Goal: Information Seeking & Learning: Stay updated

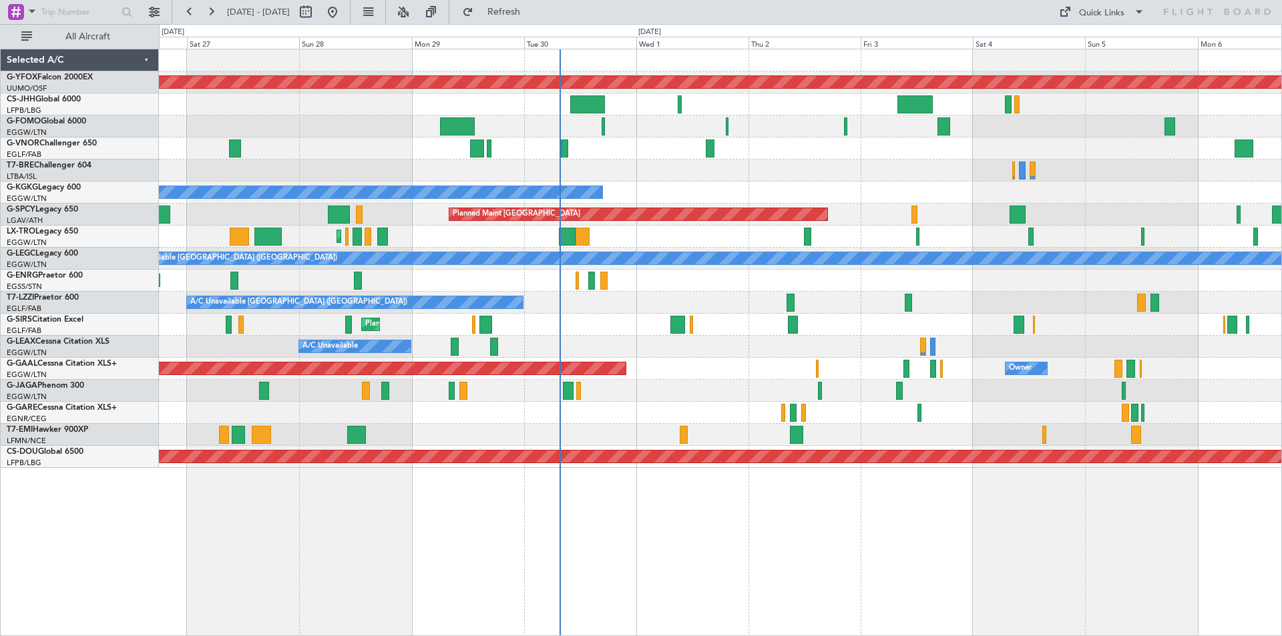
click at [588, 156] on div "Planned Maint [GEOGRAPHIC_DATA] ([GEOGRAPHIC_DATA])" at bounding box center [720, 149] width 1122 height 22
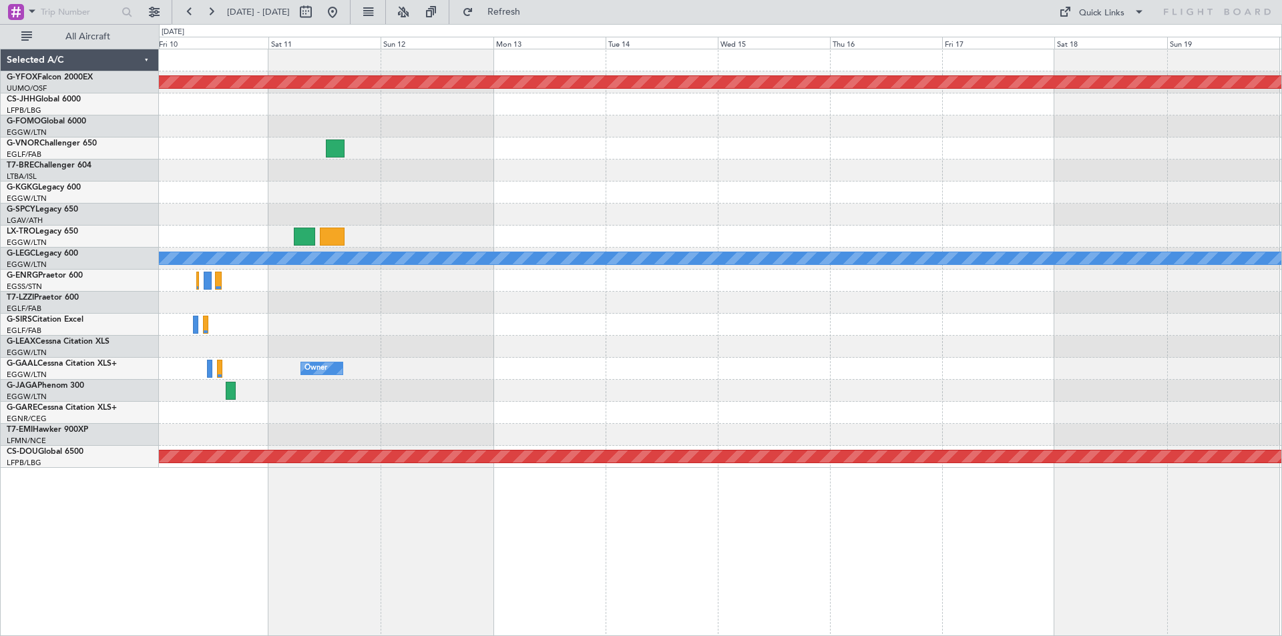
click at [0, 130] on html "[DATE] - [DATE] Refresh Quick Links All Aircraft AOG Maint Ostafyevo A/C Unavai…" at bounding box center [641, 318] width 1282 height 636
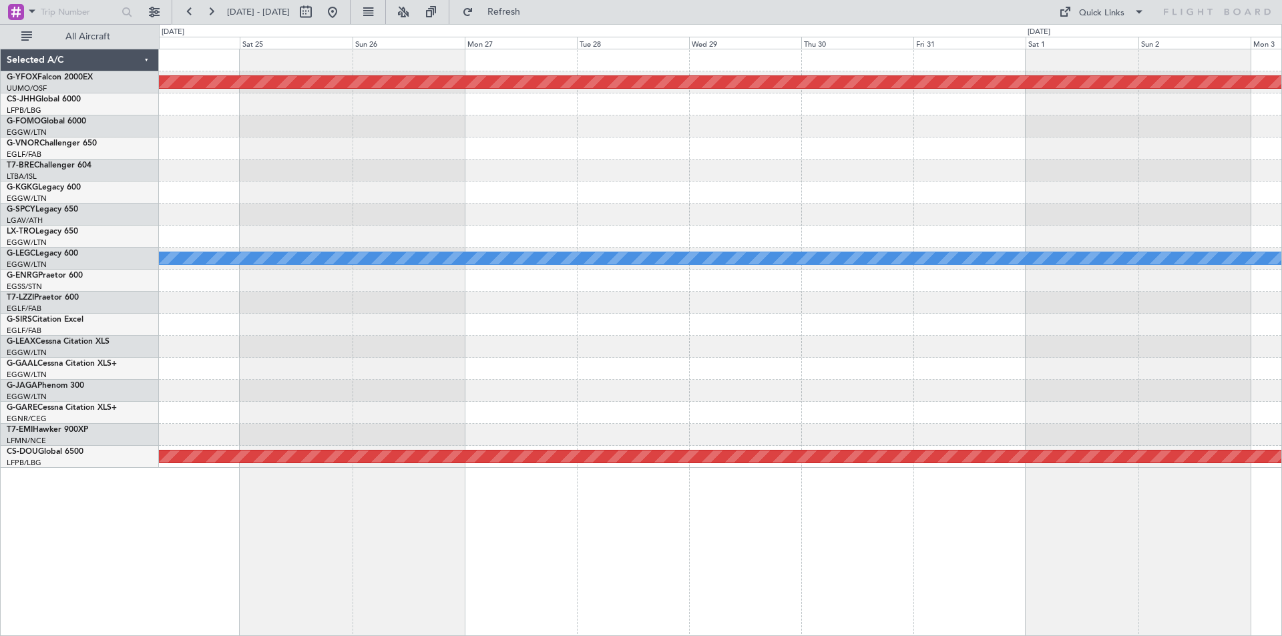
click at [27, 111] on div "AOG Maint Ostafyevo A/C Unavailable [GEOGRAPHIC_DATA] ([GEOGRAPHIC_DATA]) Plann…" at bounding box center [641, 330] width 1282 height 612
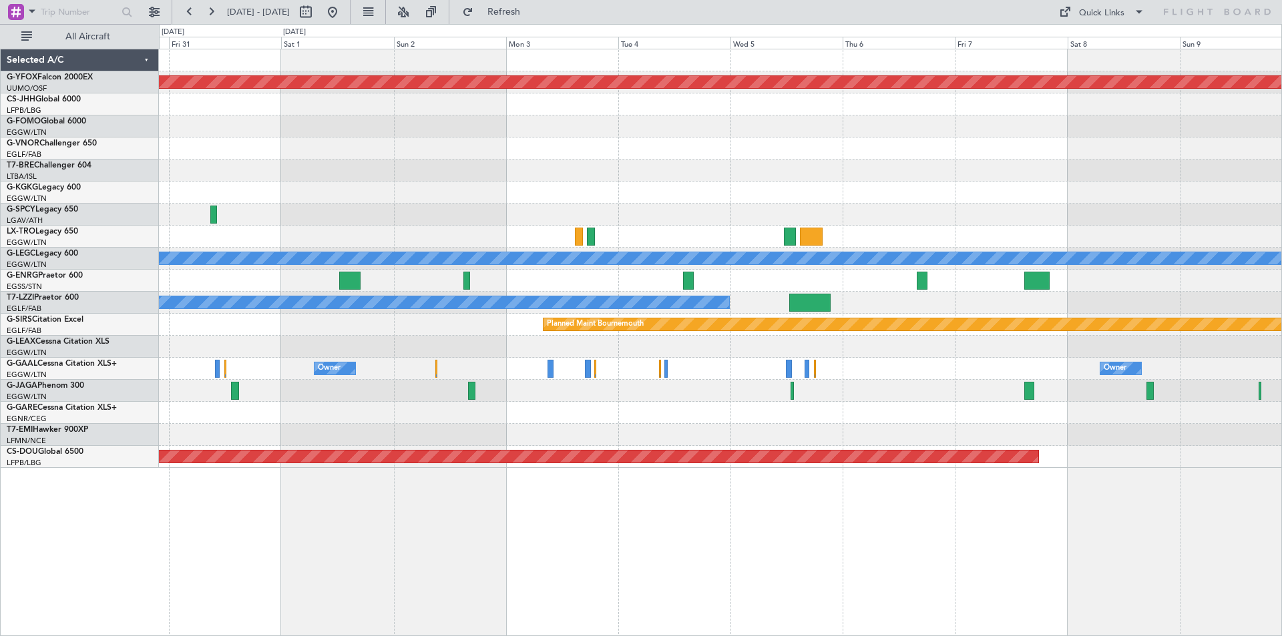
click at [2, 125] on div "AOG Maint Ostafyevo A/C Unavailable [GEOGRAPHIC_DATA] ([GEOGRAPHIC_DATA]) A/C U…" at bounding box center [641, 330] width 1282 height 612
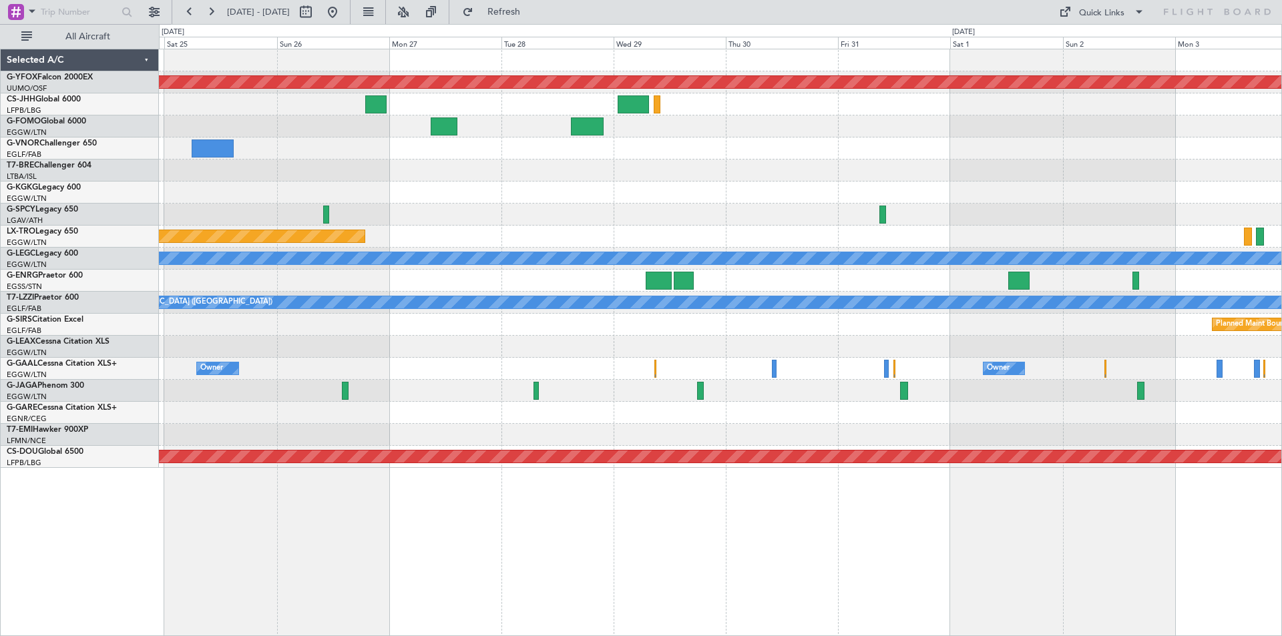
click at [1281, 210] on html "[DATE] - [DATE] Refresh Quick Links All Aircraft AOG Maint Ostafyevo Planned Ma…" at bounding box center [641, 318] width 1282 height 636
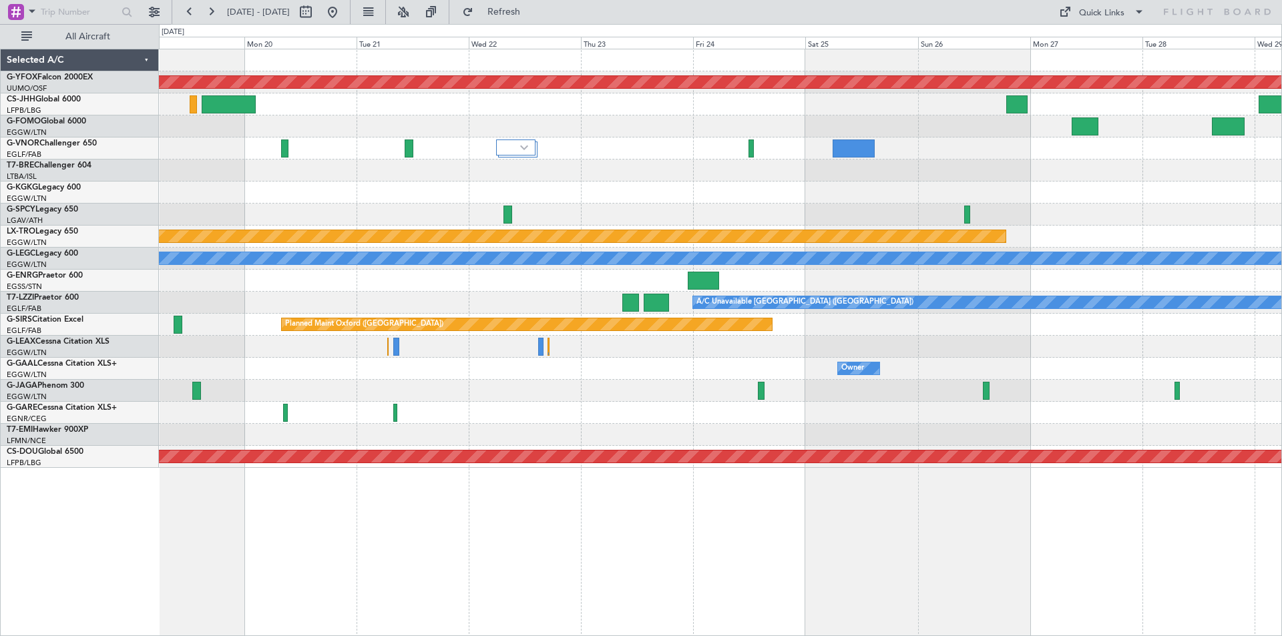
click at [1281, 234] on html "[DATE] - [DATE] Refresh Quick Links All Aircraft AOG Maint Ostafyevo Planned Ma…" at bounding box center [641, 318] width 1282 height 636
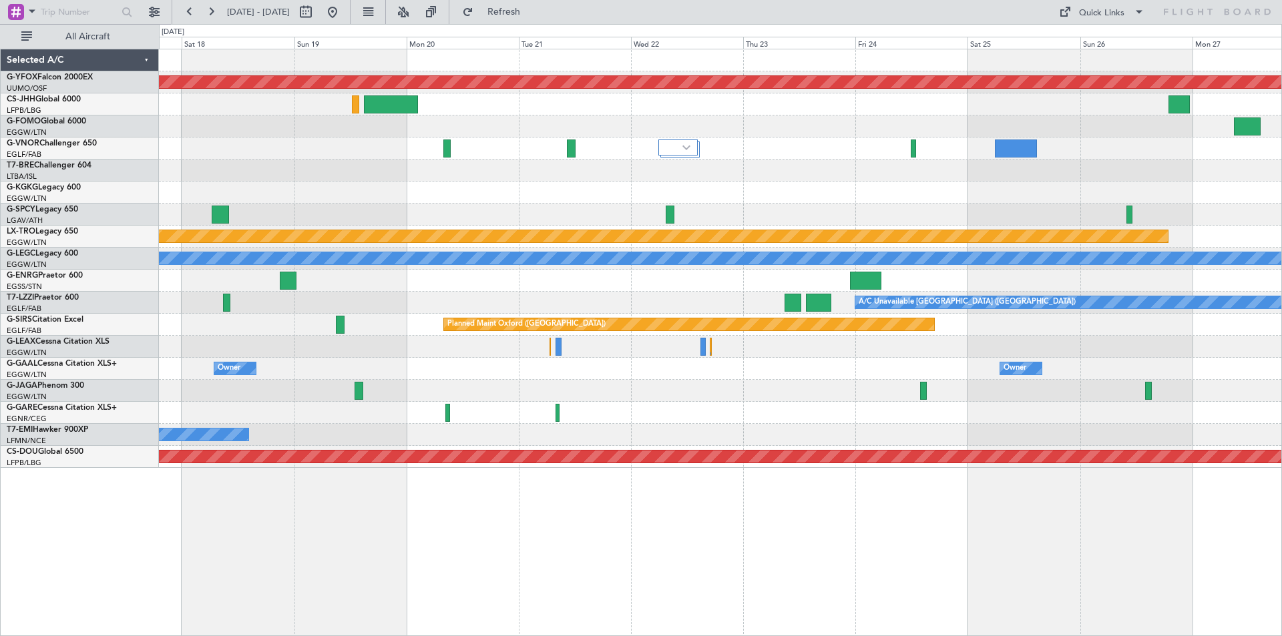
click at [698, 144] on div at bounding box center [677, 148] width 39 height 16
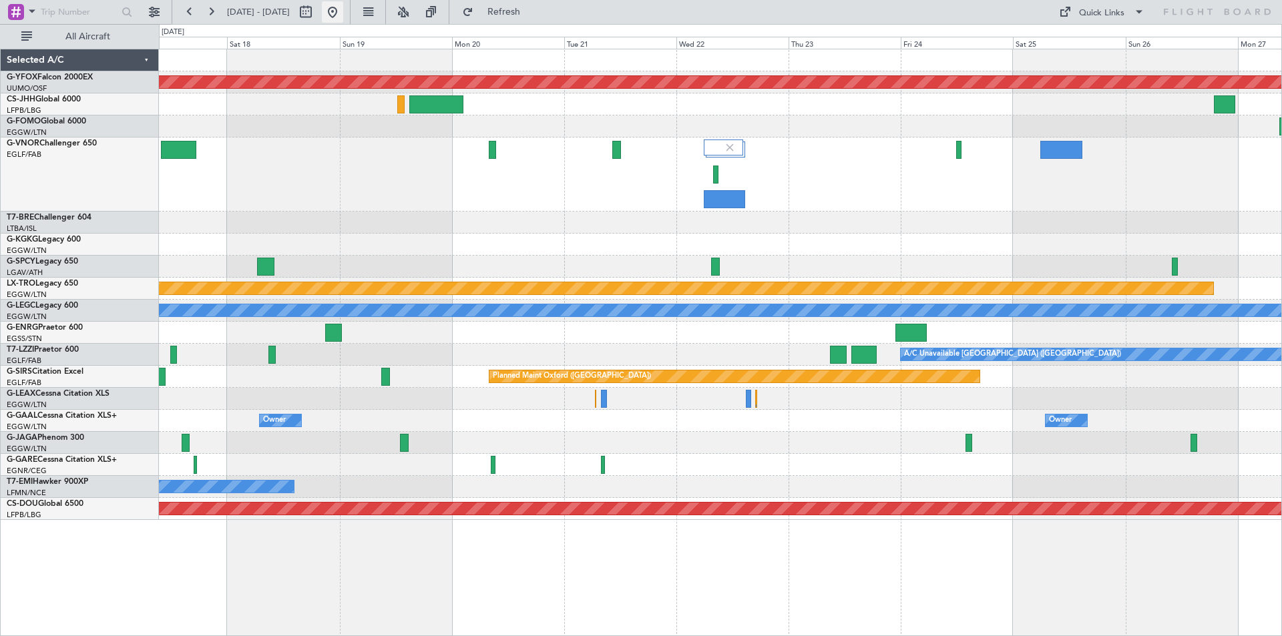
click at [343, 7] on button at bounding box center [332, 11] width 21 height 21
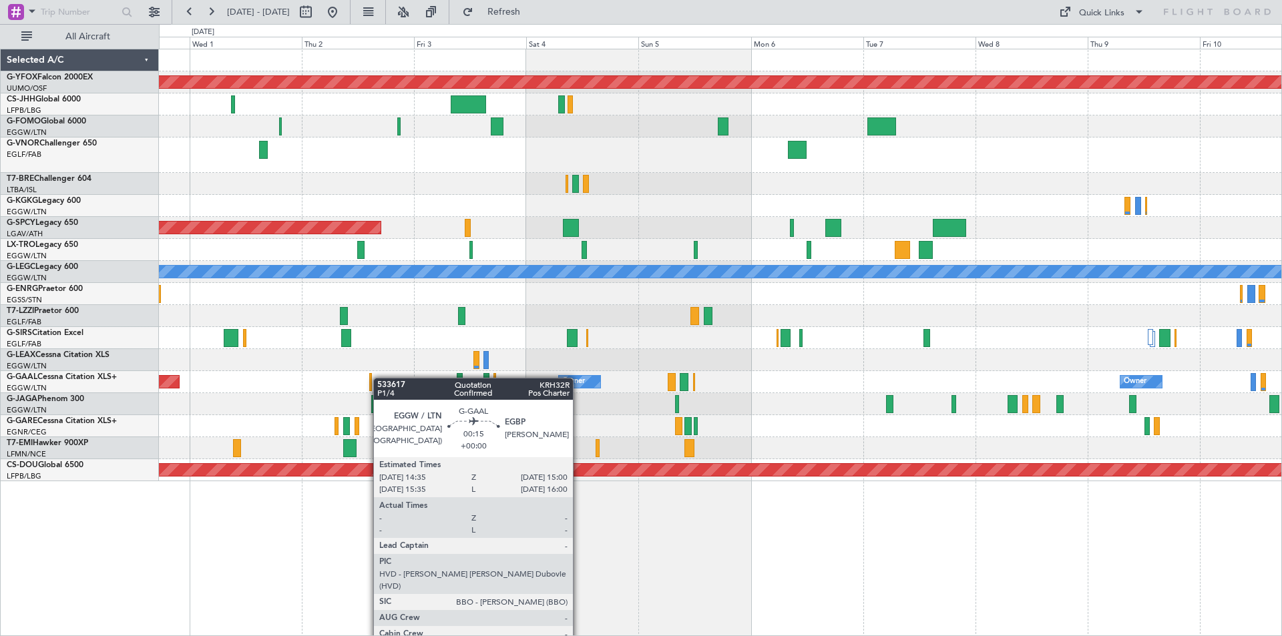
click at [369, 378] on div "AOG Maint Ostafyevo A/C Unavailable [GEOGRAPHIC_DATA] (Ataturk) Planned Maint […" at bounding box center [720, 265] width 1122 height 432
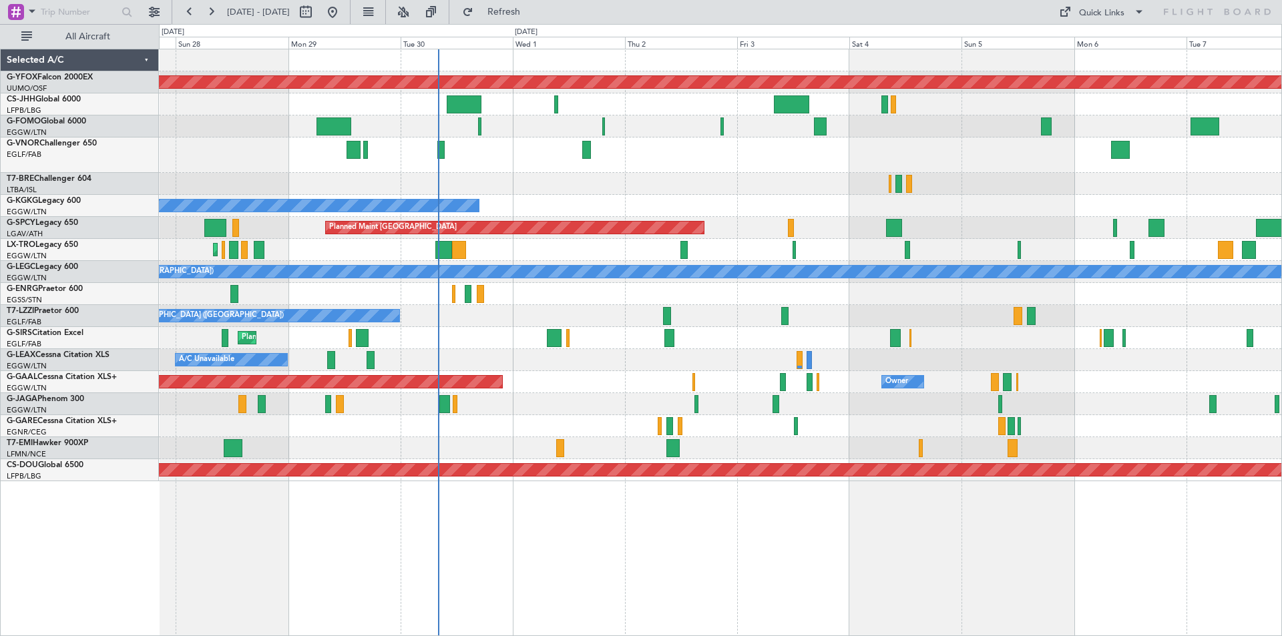
click at [801, 260] on div "AOG Maint Ostafyevo Planned Maint [GEOGRAPHIC_DATA] ([GEOGRAPHIC_DATA]) Planned…" at bounding box center [720, 265] width 1122 height 432
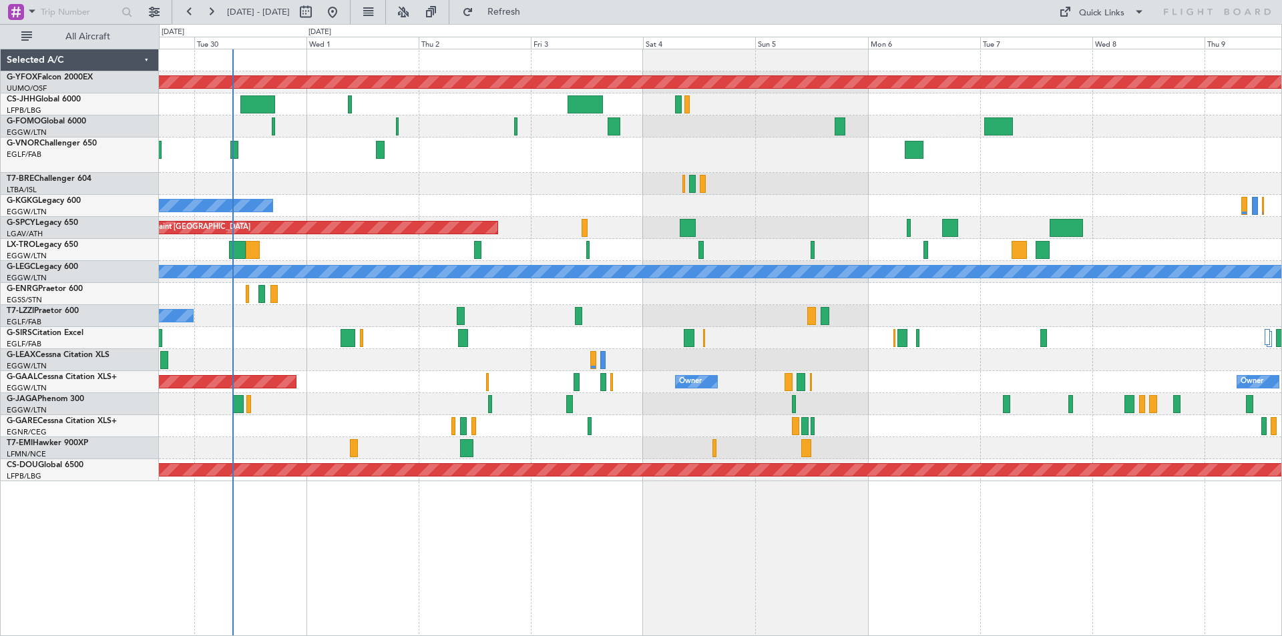
click at [856, 404] on div at bounding box center [720, 404] width 1122 height 22
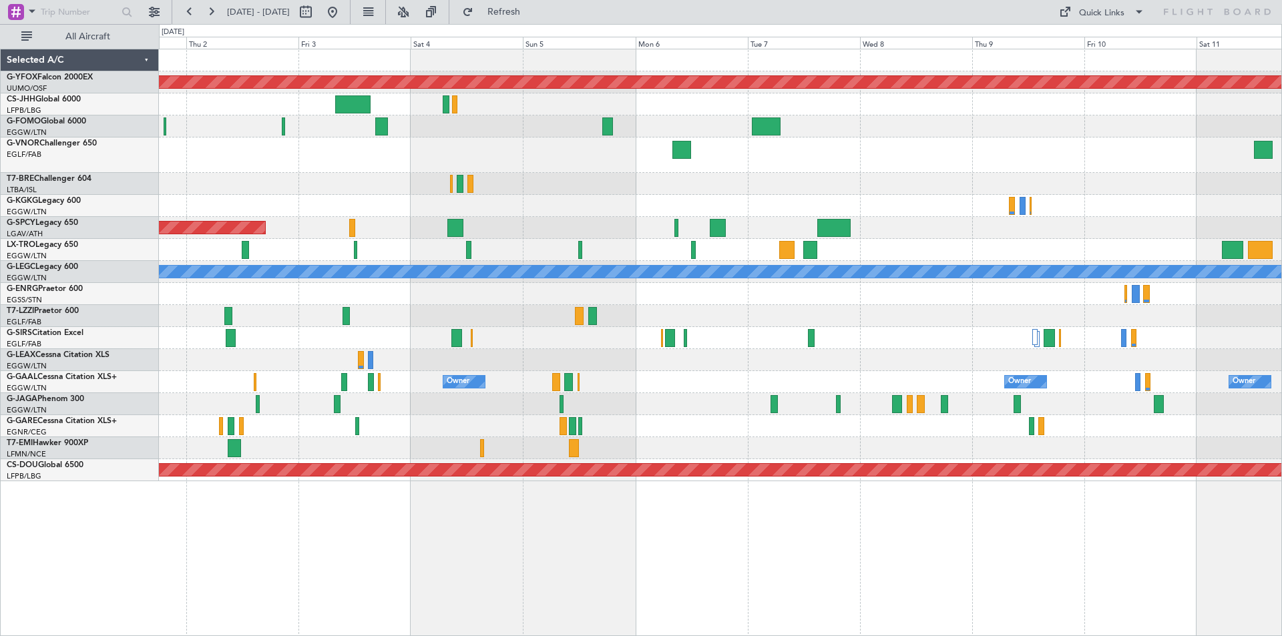
click at [921, 347] on div at bounding box center [720, 338] width 1122 height 22
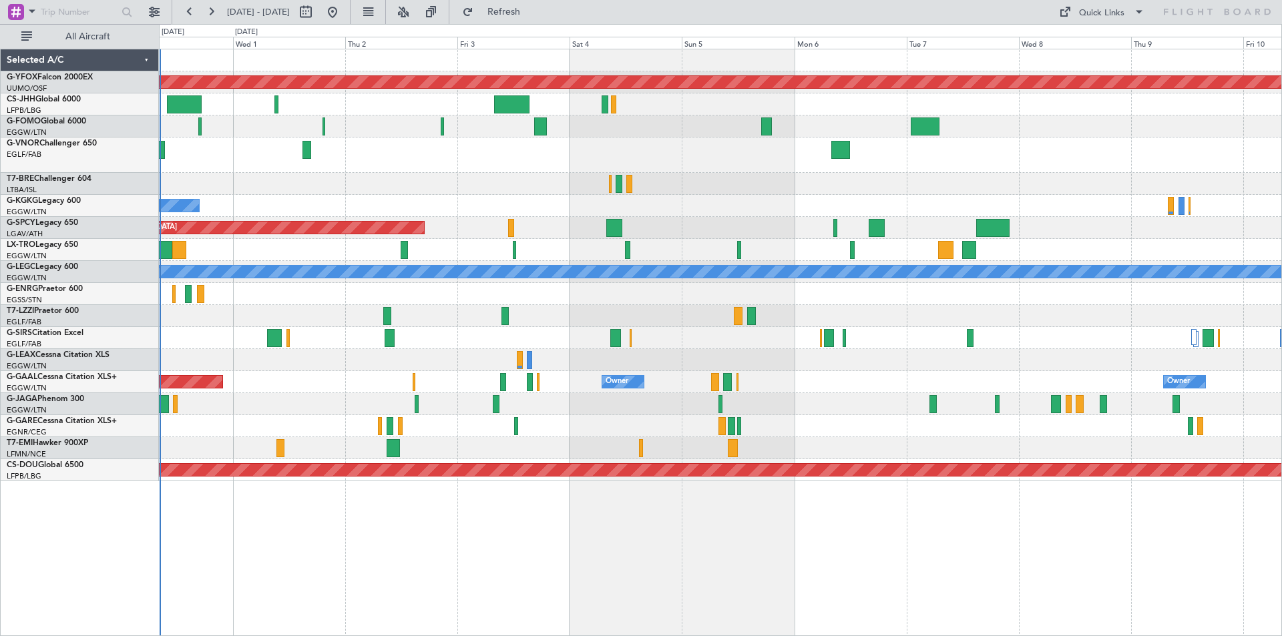
click at [566, 301] on div "AOG Maint Ostafyevo A/C Unavailable [GEOGRAPHIC_DATA] (Ataturk) Planned Maint […" at bounding box center [720, 265] width 1122 height 432
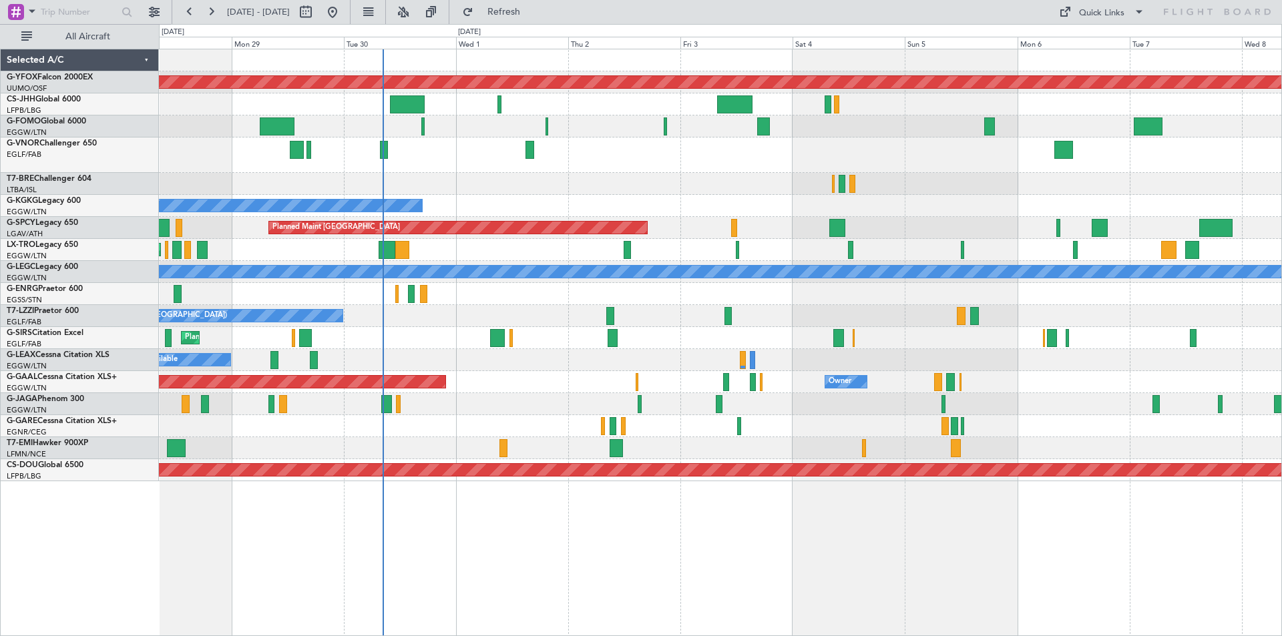
click at [712, 219] on div "Planned Maint [GEOGRAPHIC_DATA]" at bounding box center [720, 228] width 1122 height 22
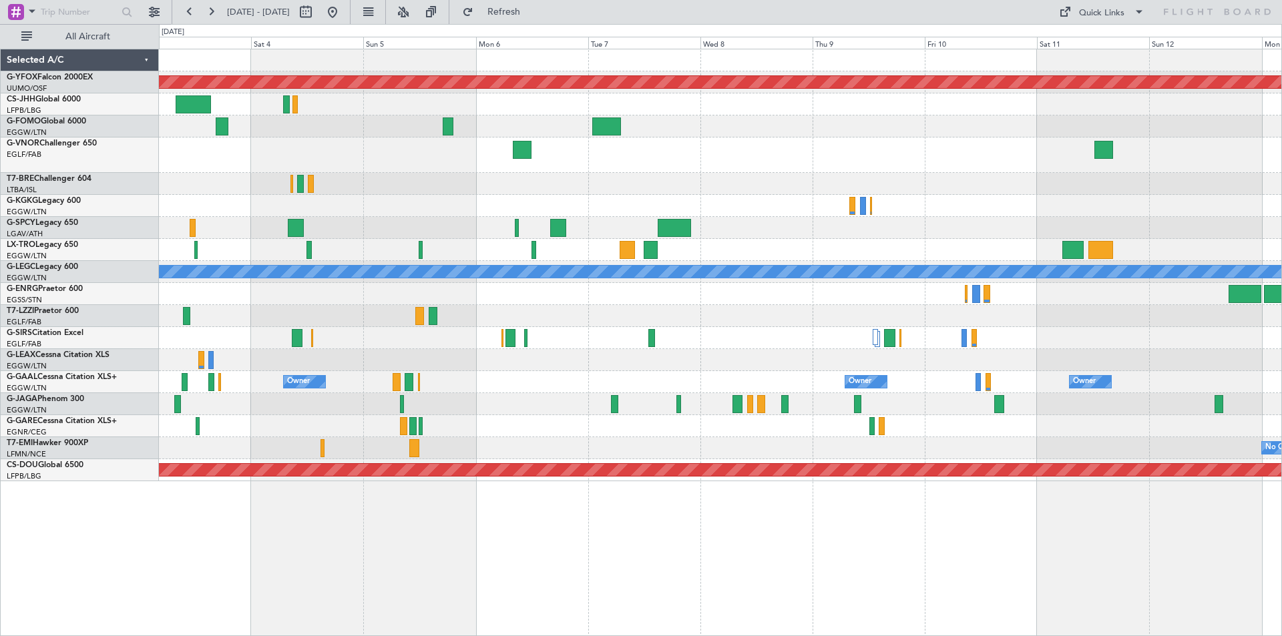
click at [508, 206] on div "AOG Maint Ostafyevo A/C Unavailable [GEOGRAPHIC_DATA] (Ataturk) Planned Maint […" at bounding box center [720, 265] width 1122 height 432
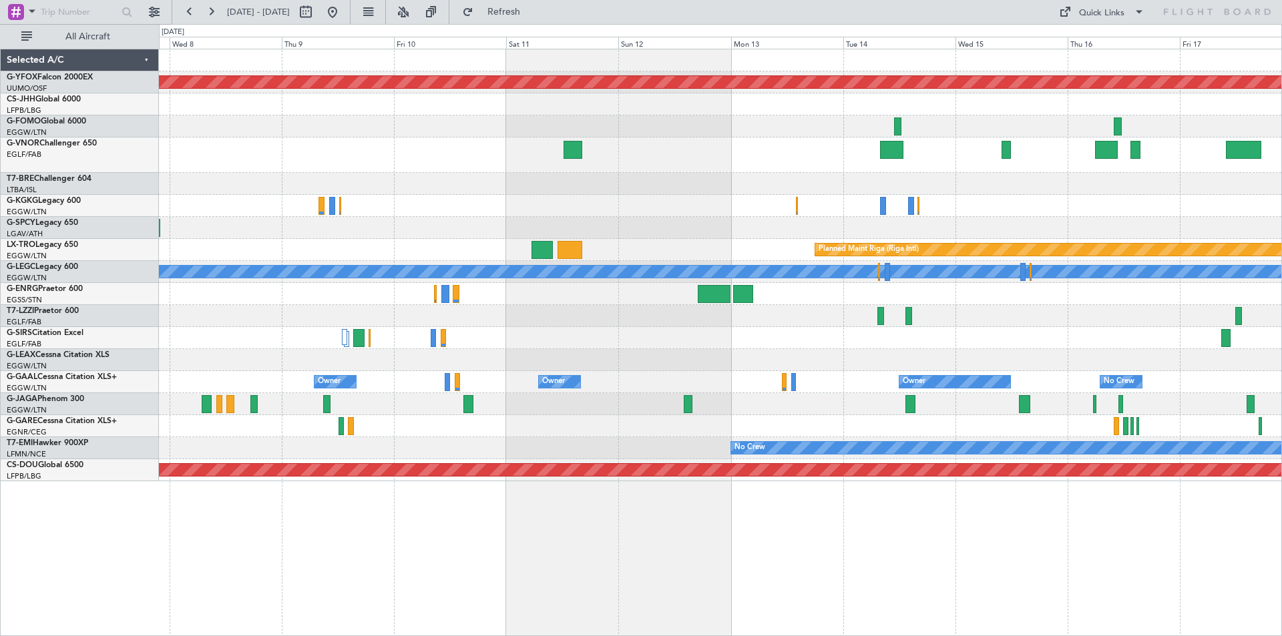
click at [451, 168] on div at bounding box center [720, 155] width 1122 height 35
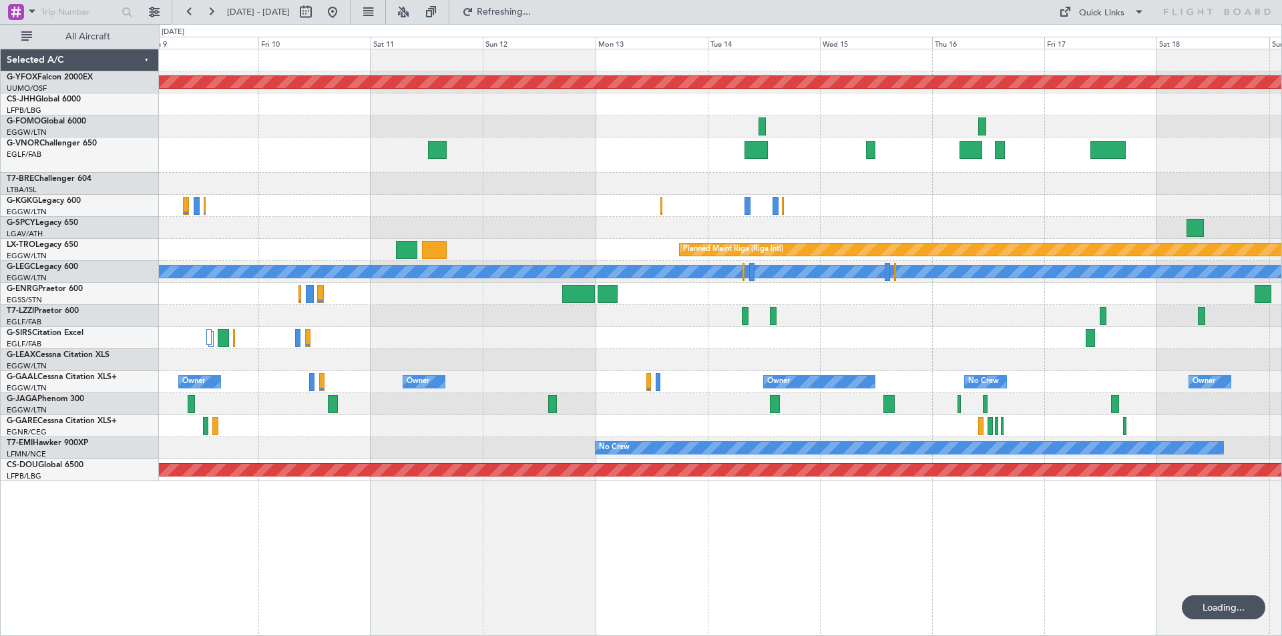
click at [746, 170] on div at bounding box center [720, 155] width 1122 height 35
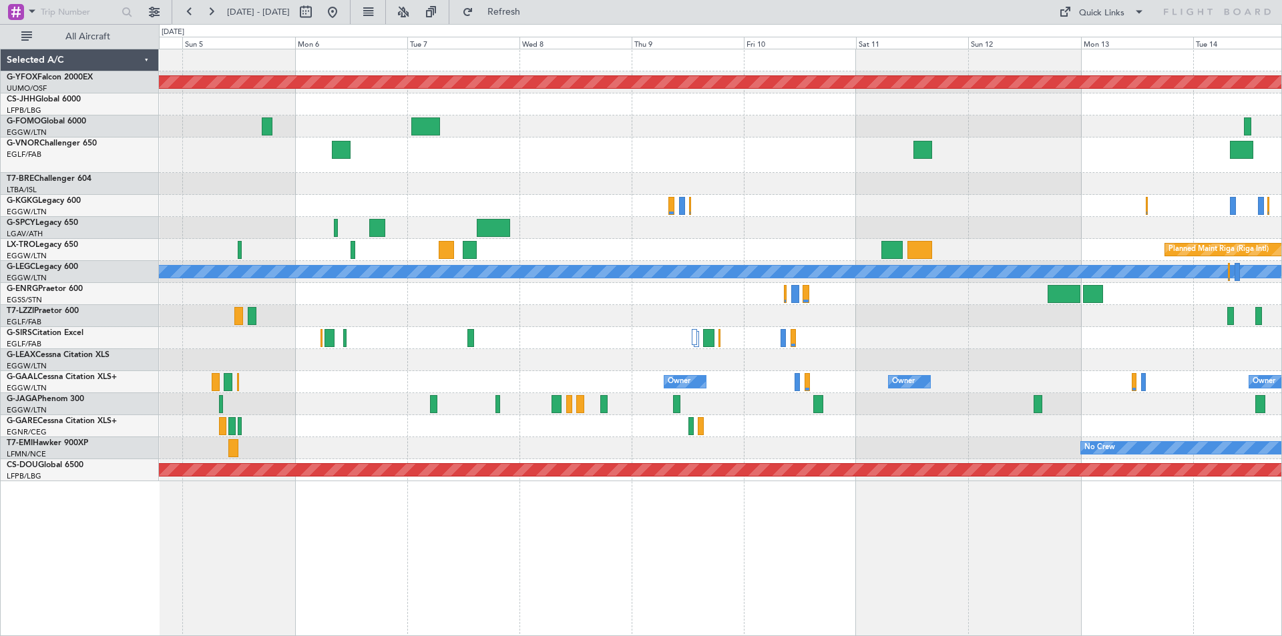
click at [1169, 160] on div at bounding box center [720, 155] width 1122 height 35
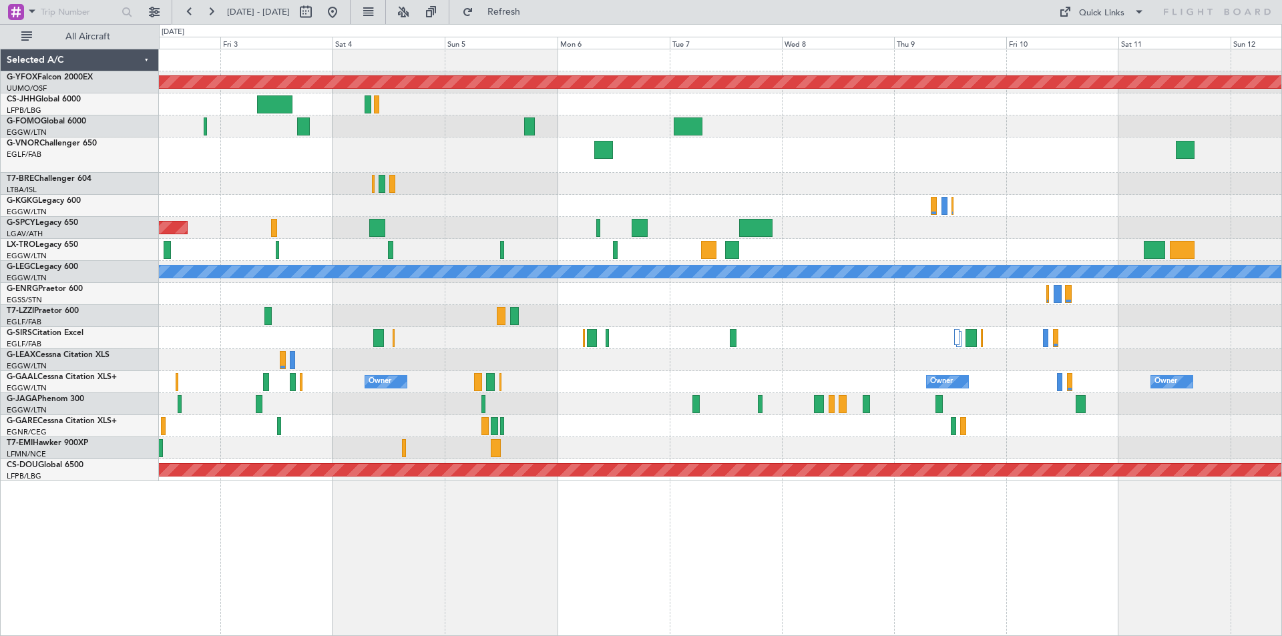
click at [1119, 162] on div at bounding box center [720, 155] width 1122 height 35
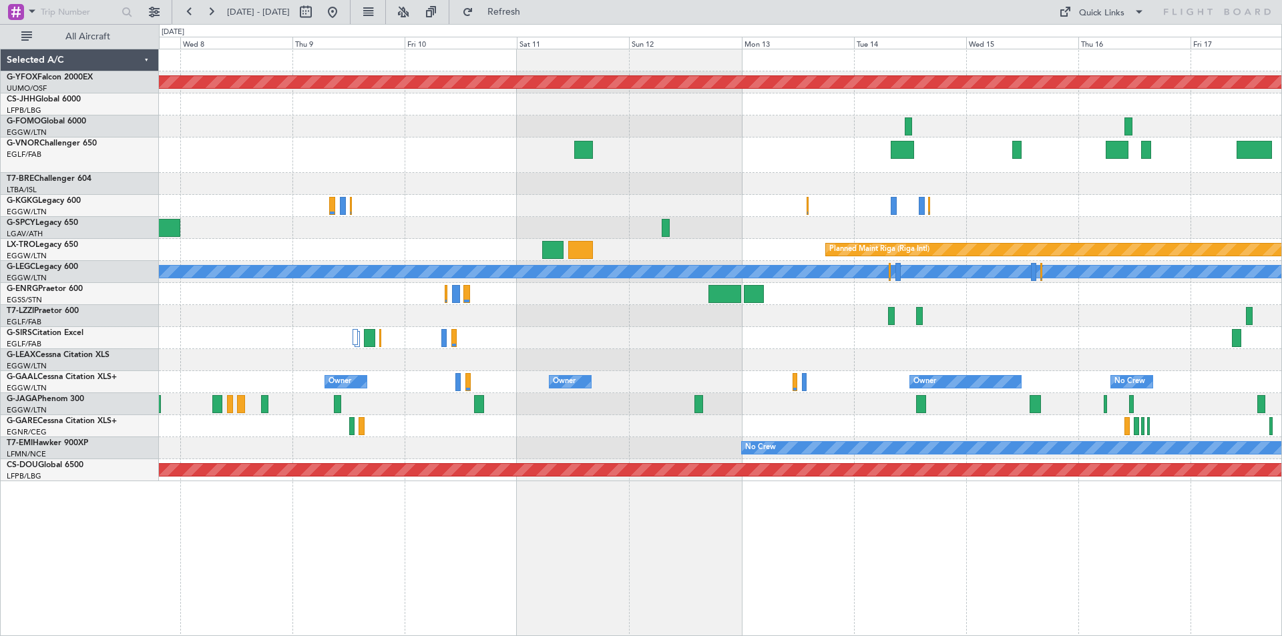
click at [0, 212] on html "[DATE] - [DATE] Refresh Quick Links All Aircraft AOG Maint Ostafyevo Planned Ma…" at bounding box center [641, 318] width 1282 height 636
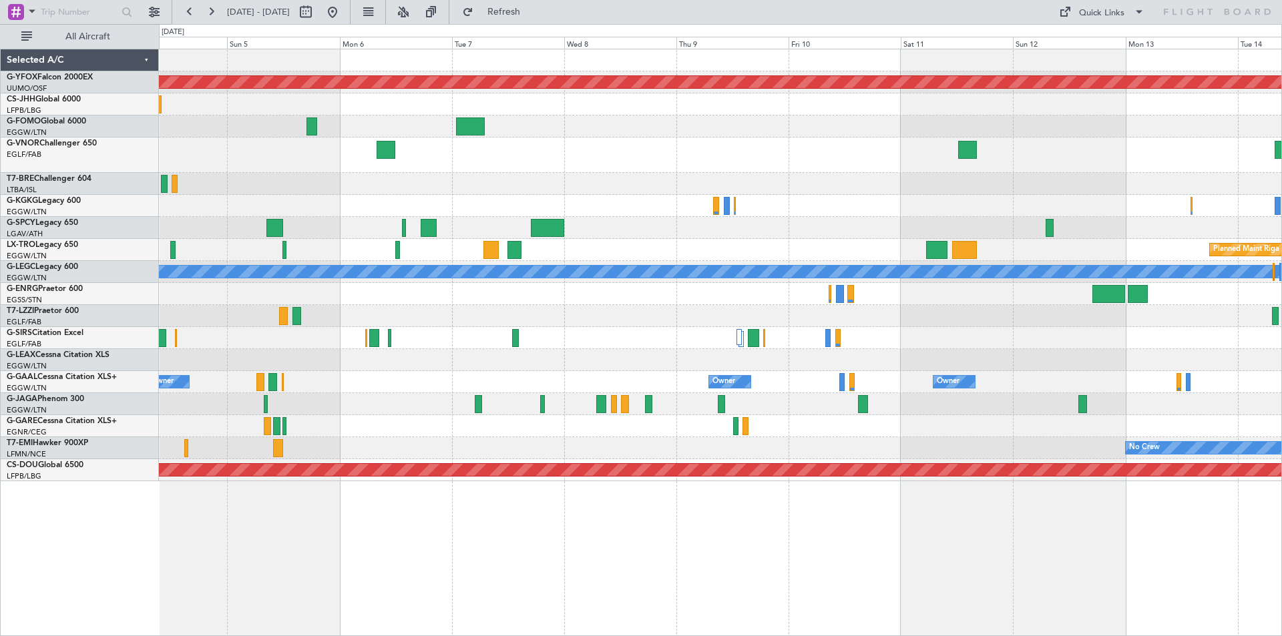
click at [1128, 228] on div "Planned Maint [GEOGRAPHIC_DATA]" at bounding box center [720, 228] width 1122 height 22
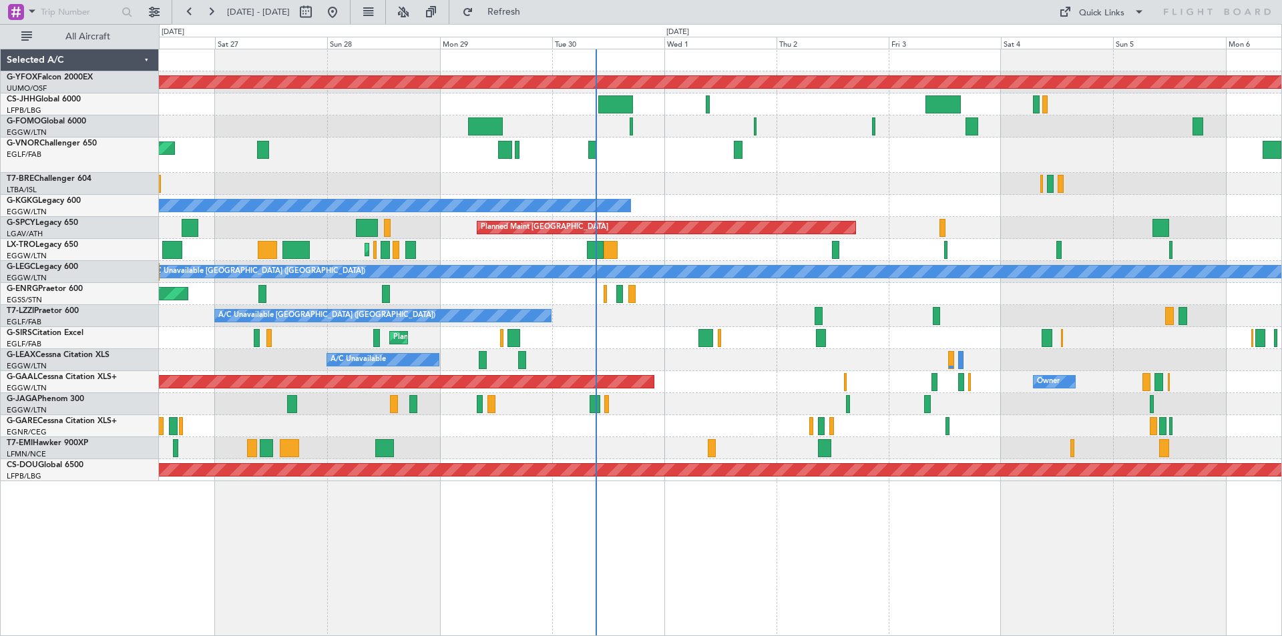
click at [1159, 247] on div "AOG Maint Ostafyevo Planned Maint [GEOGRAPHIC_DATA] ([GEOGRAPHIC_DATA]) Planned…" at bounding box center [720, 265] width 1122 height 432
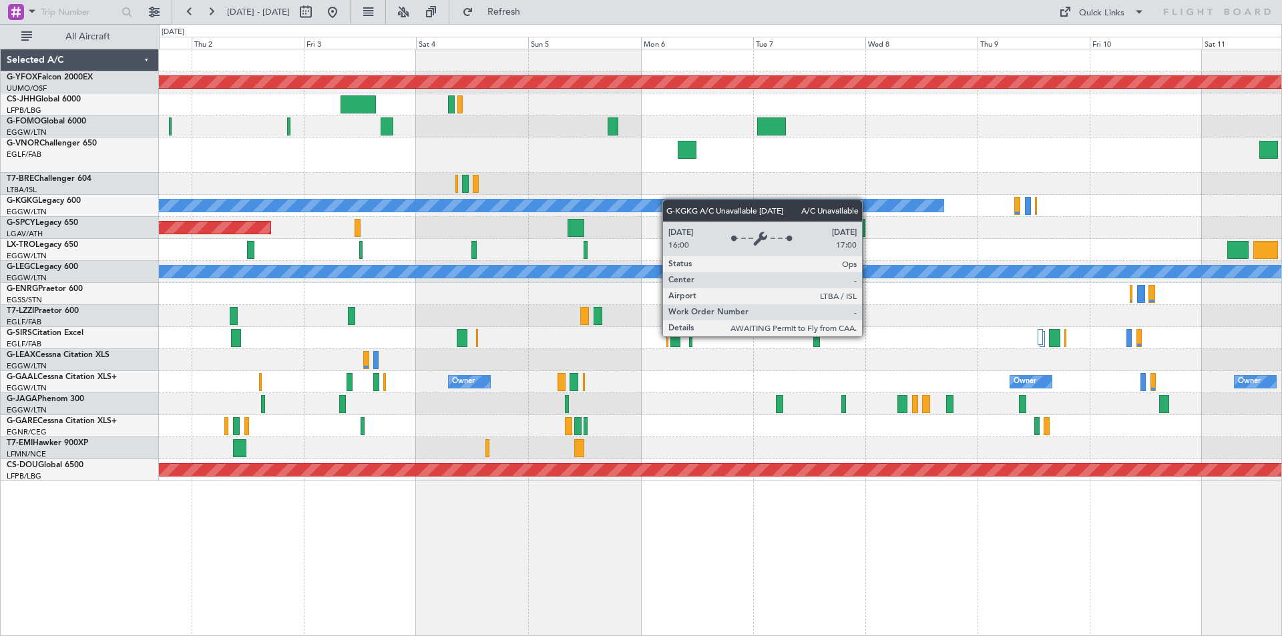
click at [667, 200] on div "AOG Maint Ostafyevo A/C Unavailable [GEOGRAPHIC_DATA] (Ataturk) Planned Maint […" at bounding box center [720, 265] width 1122 height 432
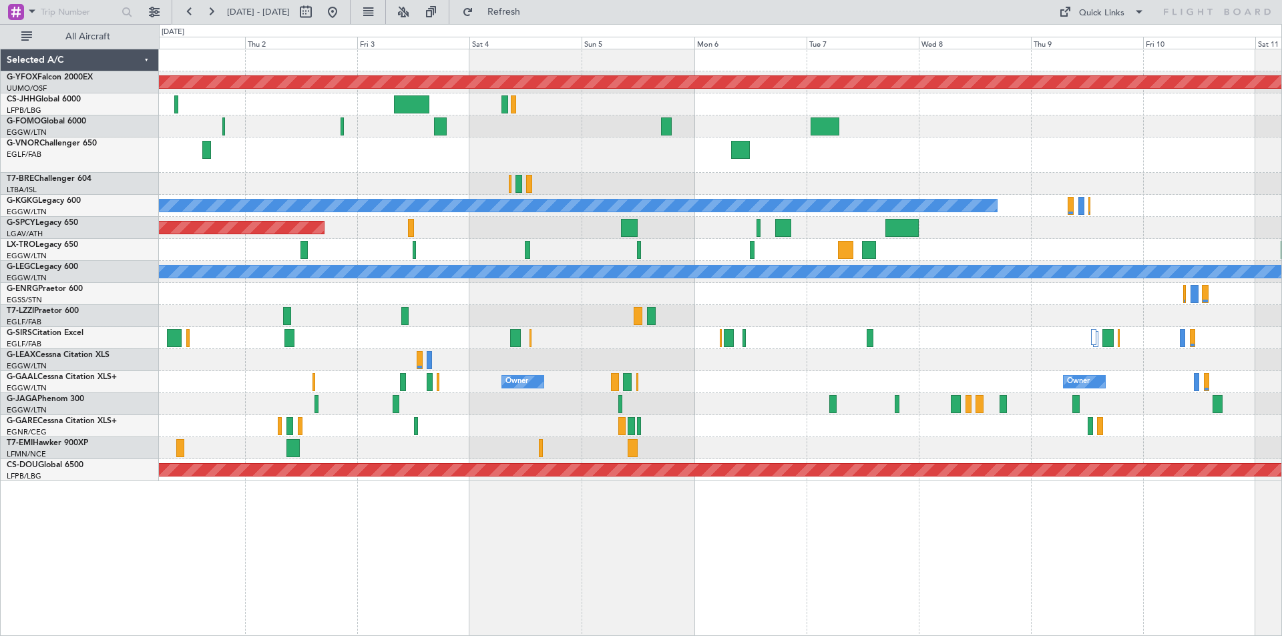
click at [1083, 180] on div "AOG Maint Ostafyevo A/C Unavailable [GEOGRAPHIC_DATA] (Ataturk) Planned Maint […" at bounding box center [720, 265] width 1122 height 432
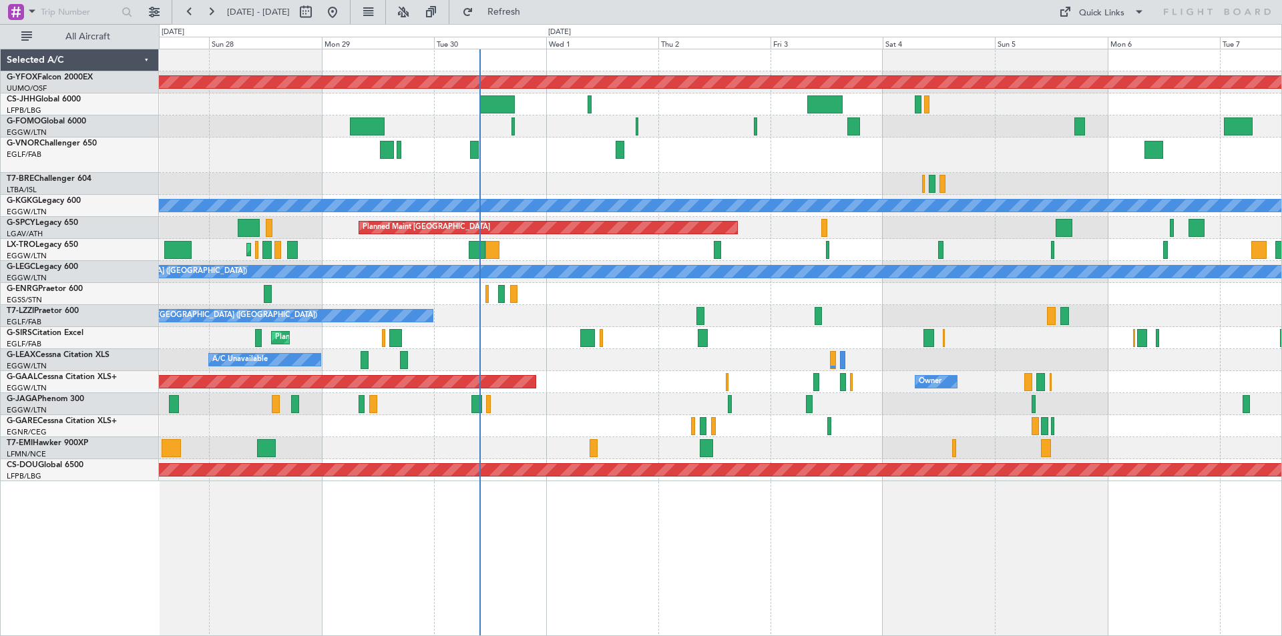
click at [802, 256] on div "Planned Maint [GEOGRAPHIC_DATA] ([GEOGRAPHIC_DATA])" at bounding box center [720, 250] width 1122 height 22
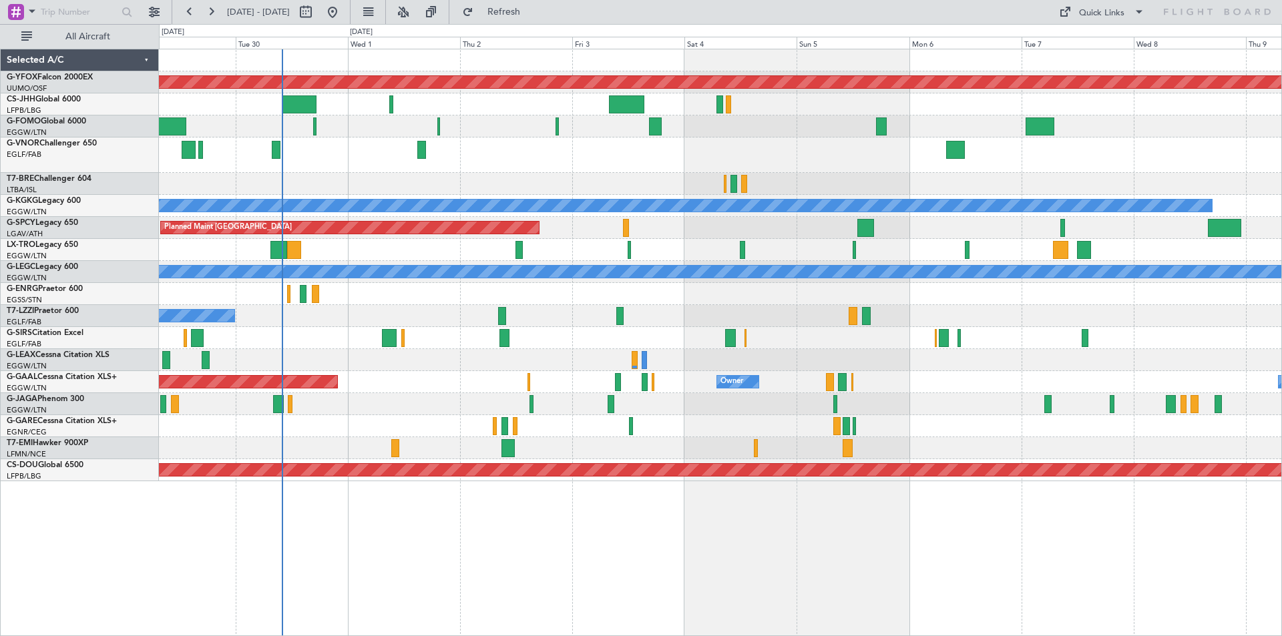
click at [746, 356] on div "A/C Unavailable" at bounding box center [720, 360] width 1122 height 22
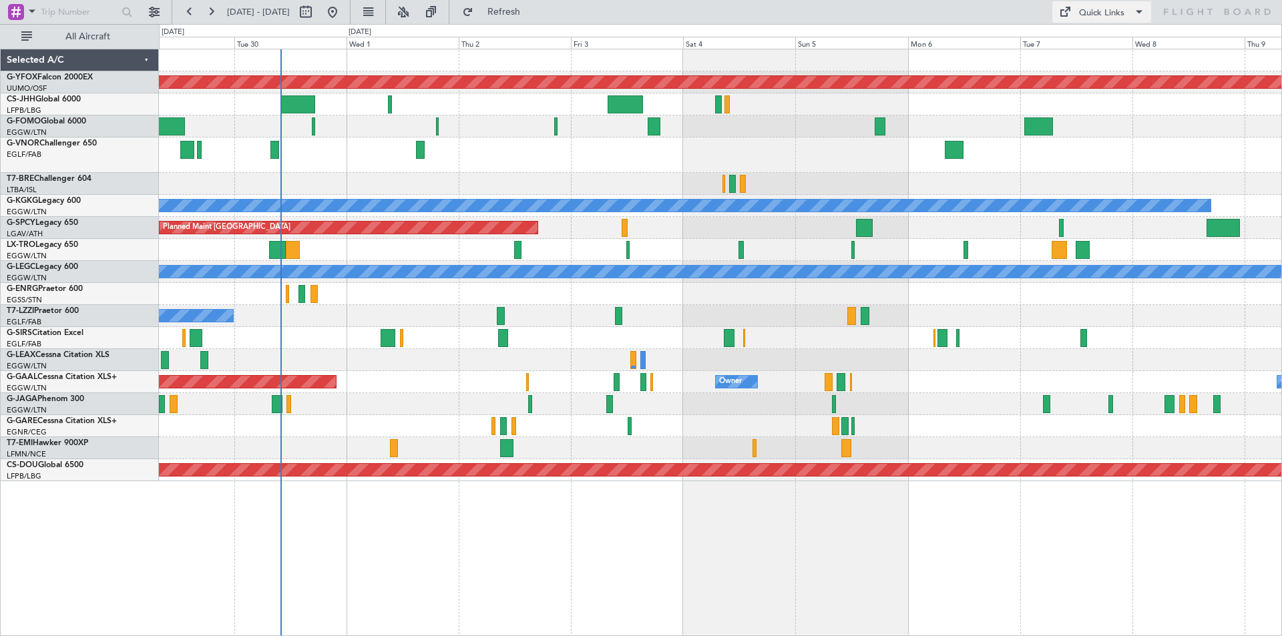
click at [1093, 7] on div "Quick Links" at bounding box center [1101, 13] width 45 height 13
click at [1094, 41] on button "Trip Builder" at bounding box center [1102, 44] width 100 height 32
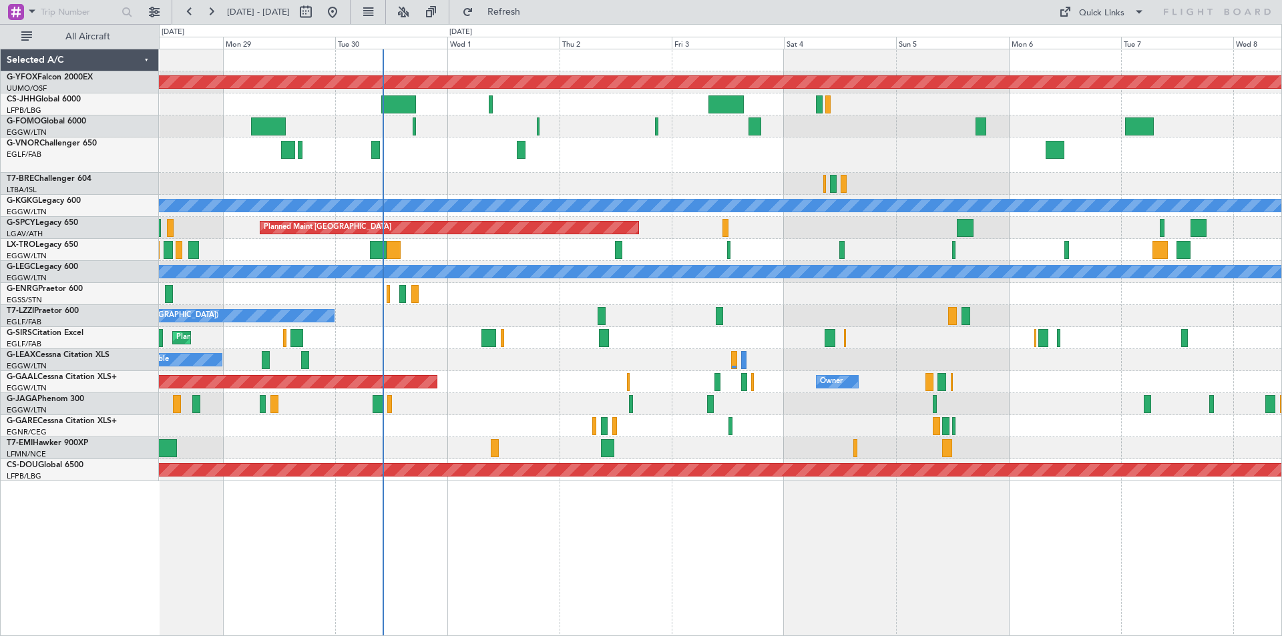
click at [504, 337] on div at bounding box center [502, 338] width 3 height 18
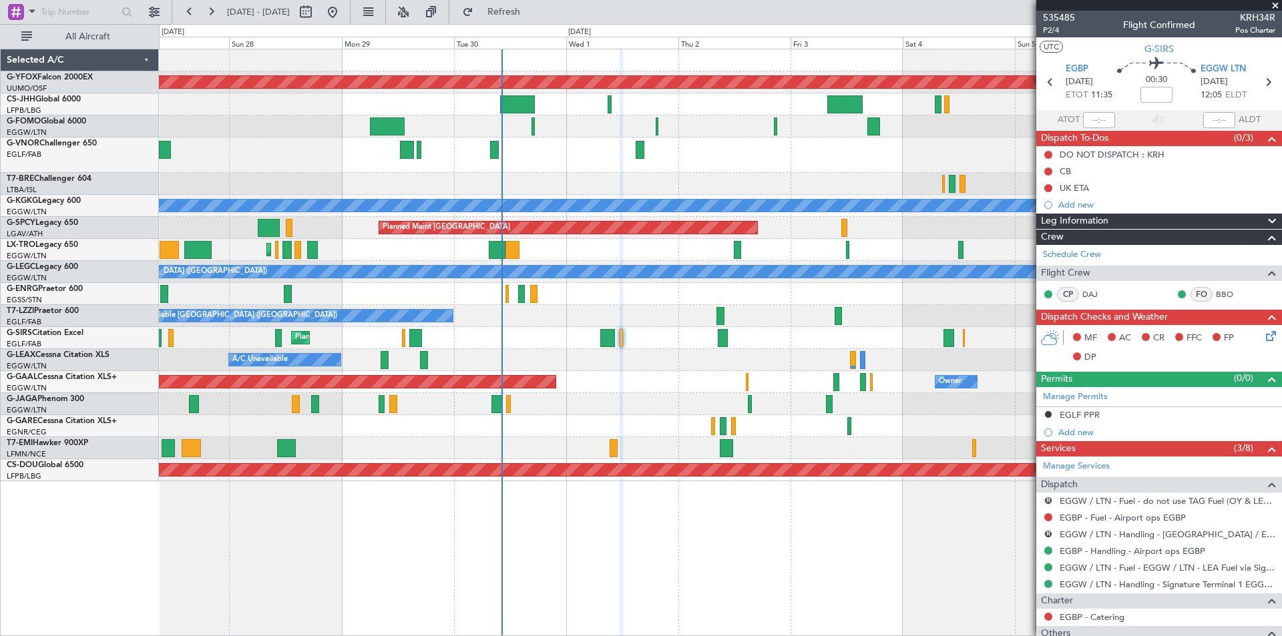
click at [1277, 1] on span at bounding box center [1275, 6] width 13 height 12
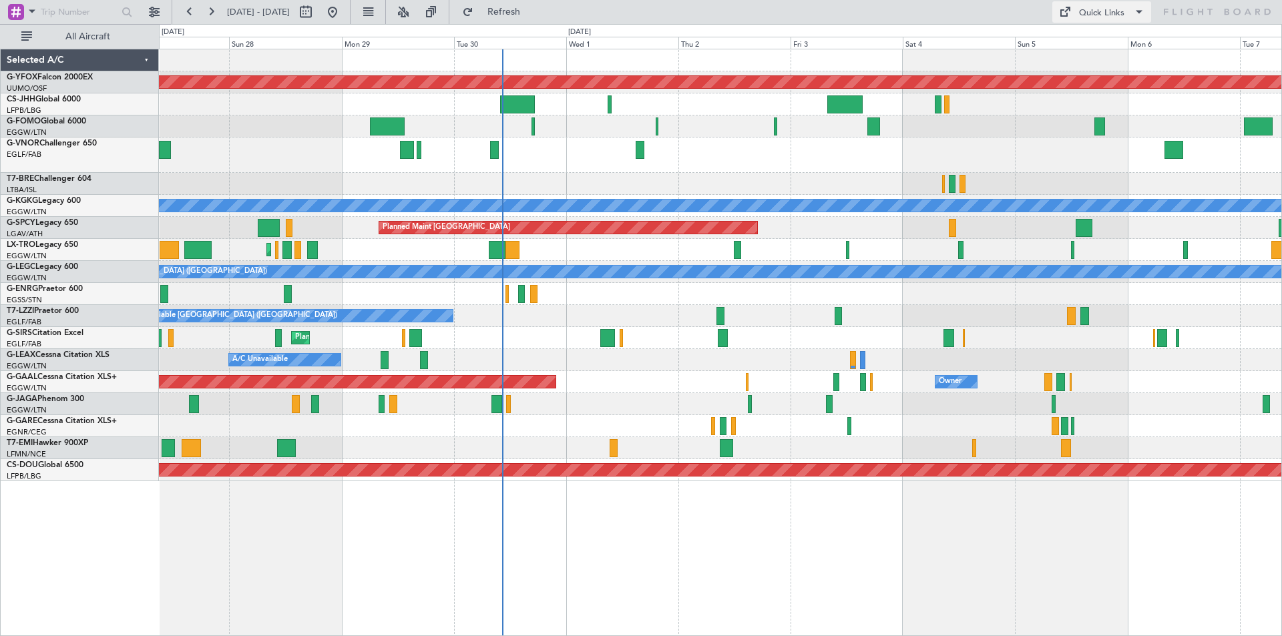
click at [1106, 7] on div "Quick Links" at bounding box center [1101, 13] width 45 height 13
click at [1072, 49] on button "Trip Builder" at bounding box center [1102, 44] width 100 height 32
click at [1100, 16] on div "Quick Links" at bounding box center [1101, 13] width 45 height 13
click at [1090, 45] on button "Trip Builder" at bounding box center [1102, 44] width 100 height 32
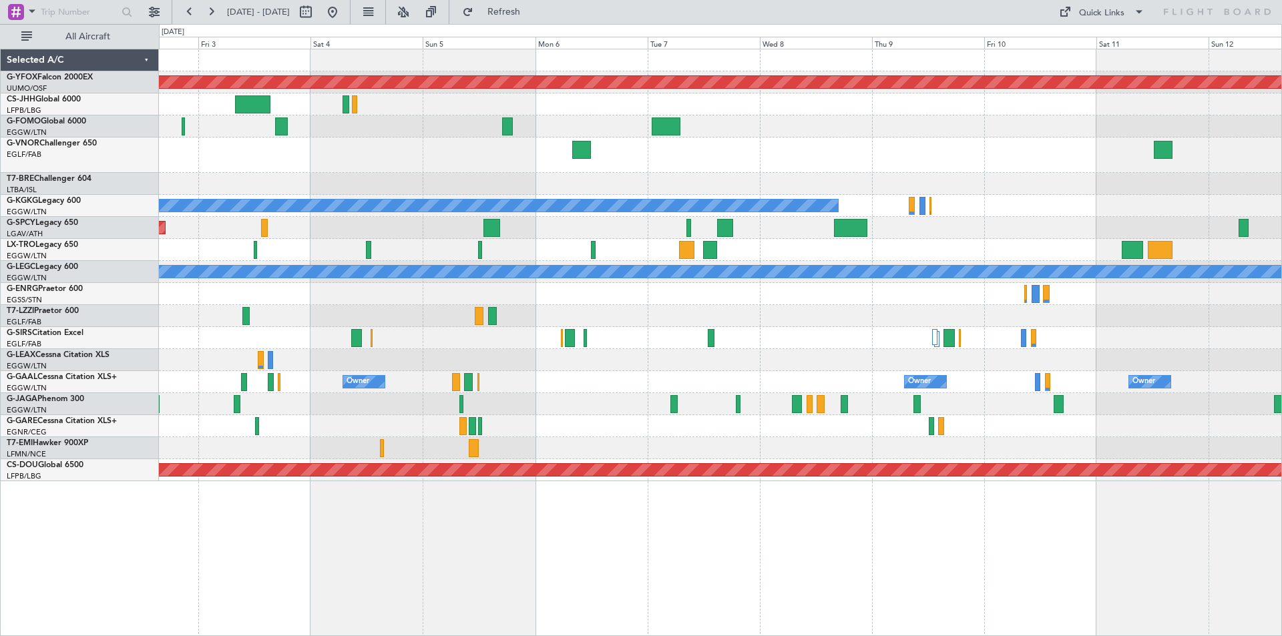
click at [355, 231] on div "AOG Maint Ostafyevo A/C Unavailable [GEOGRAPHIC_DATA] (Ataturk) Planned Maint […" at bounding box center [720, 265] width 1122 height 432
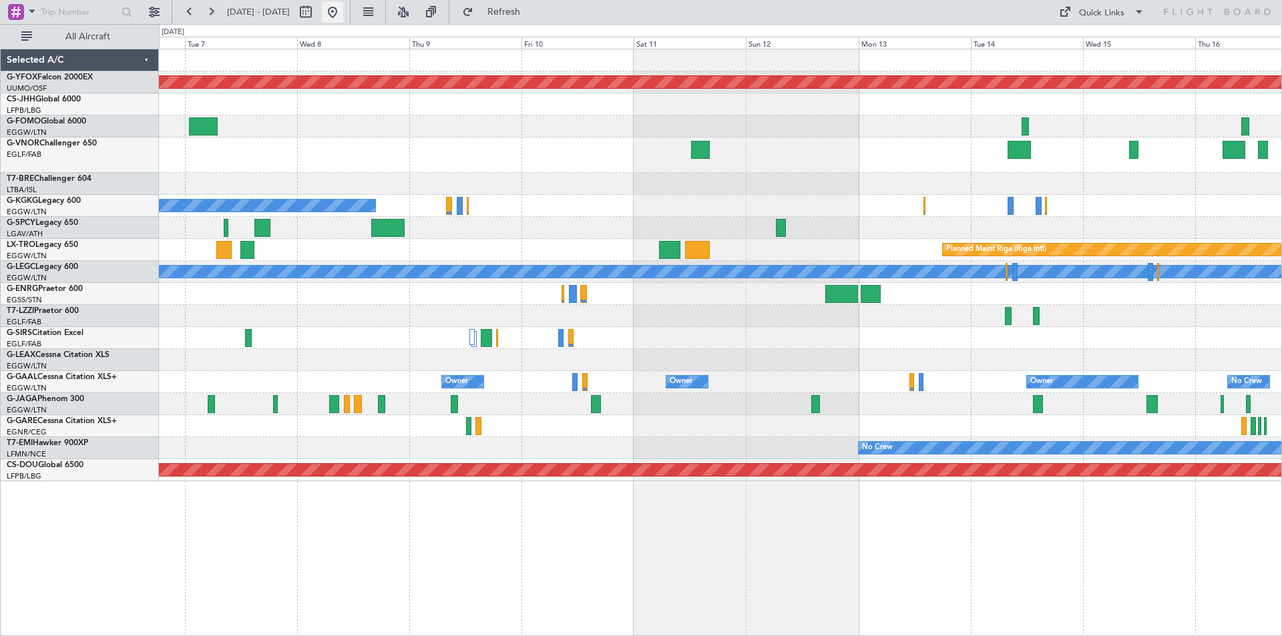
click at [343, 13] on button at bounding box center [332, 11] width 21 height 21
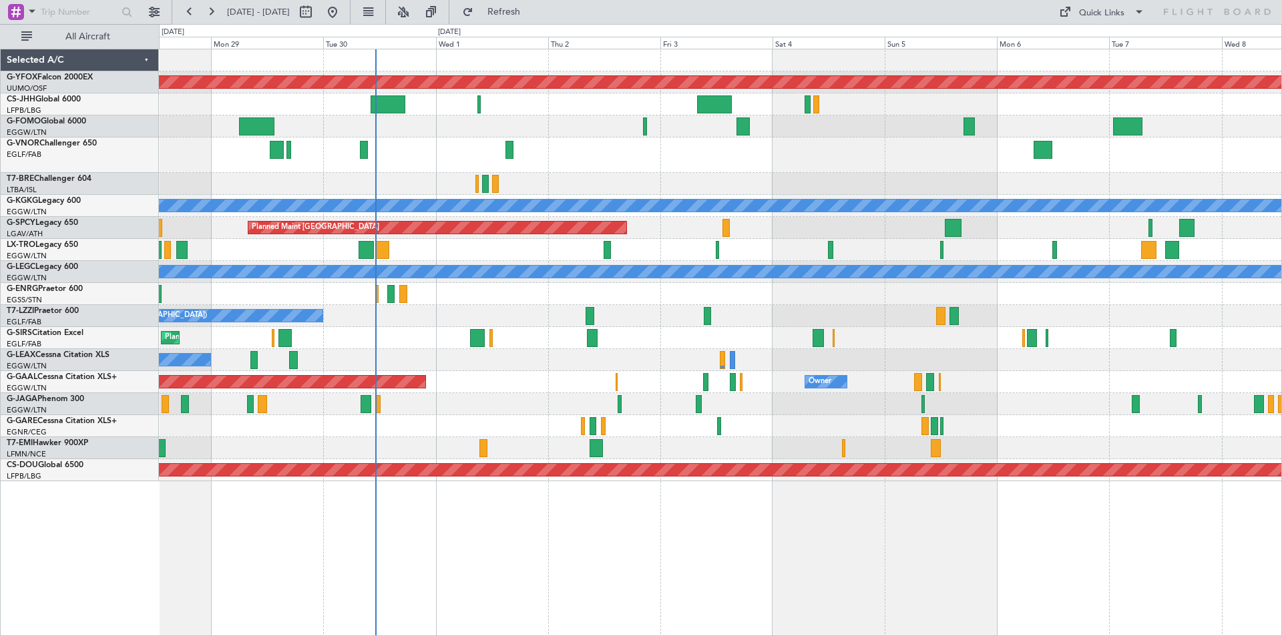
click at [544, 245] on div "Planned Maint [GEOGRAPHIC_DATA] ([GEOGRAPHIC_DATA])" at bounding box center [720, 250] width 1122 height 22
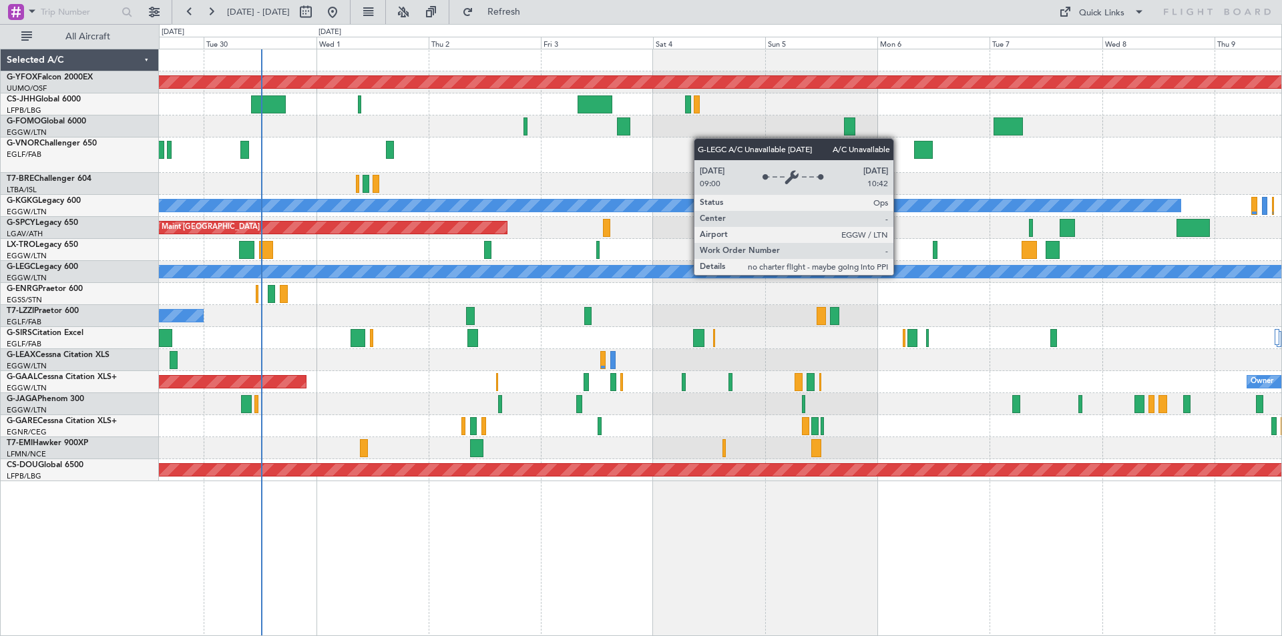
click at [786, 266] on div "A/C Unavailable [GEOGRAPHIC_DATA] ([GEOGRAPHIC_DATA])" at bounding box center [1100, 272] width 2607 height 12
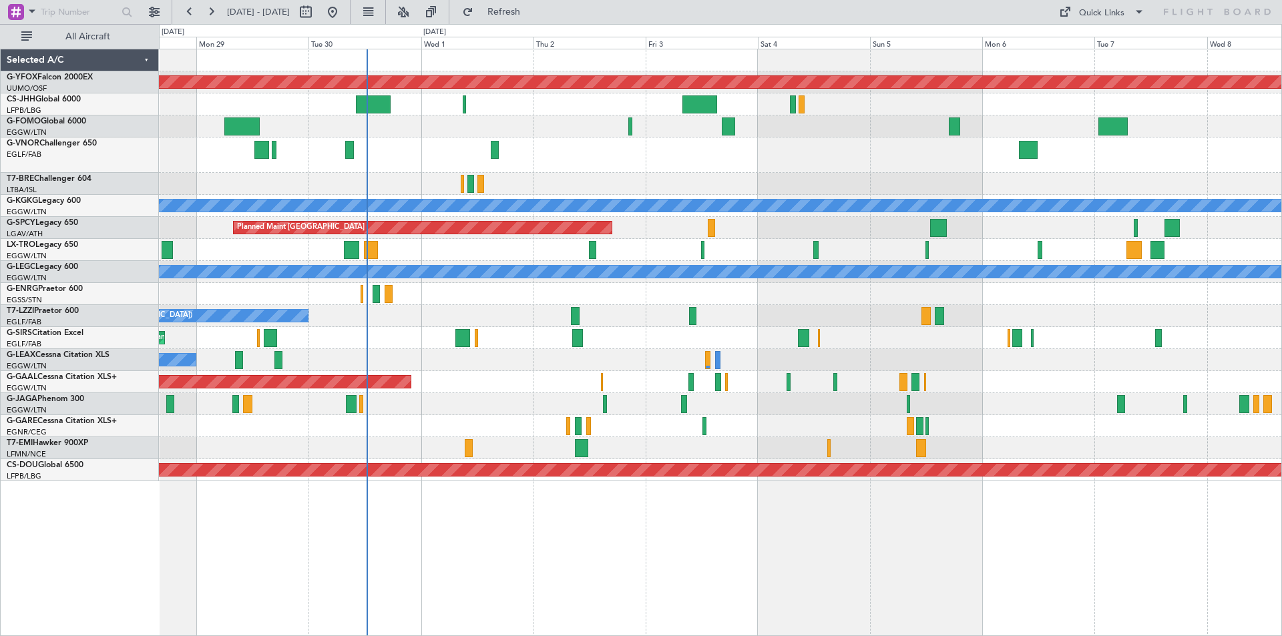
click at [513, 241] on div "Planned Maint [GEOGRAPHIC_DATA] ([GEOGRAPHIC_DATA])" at bounding box center [720, 250] width 1122 height 22
click at [532, 17] on span "Refresh" at bounding box center [504, 11] width 56 height 9
click at [532, 11] on span "Refresh" at bounding box center [504, 11] width 56 height 9
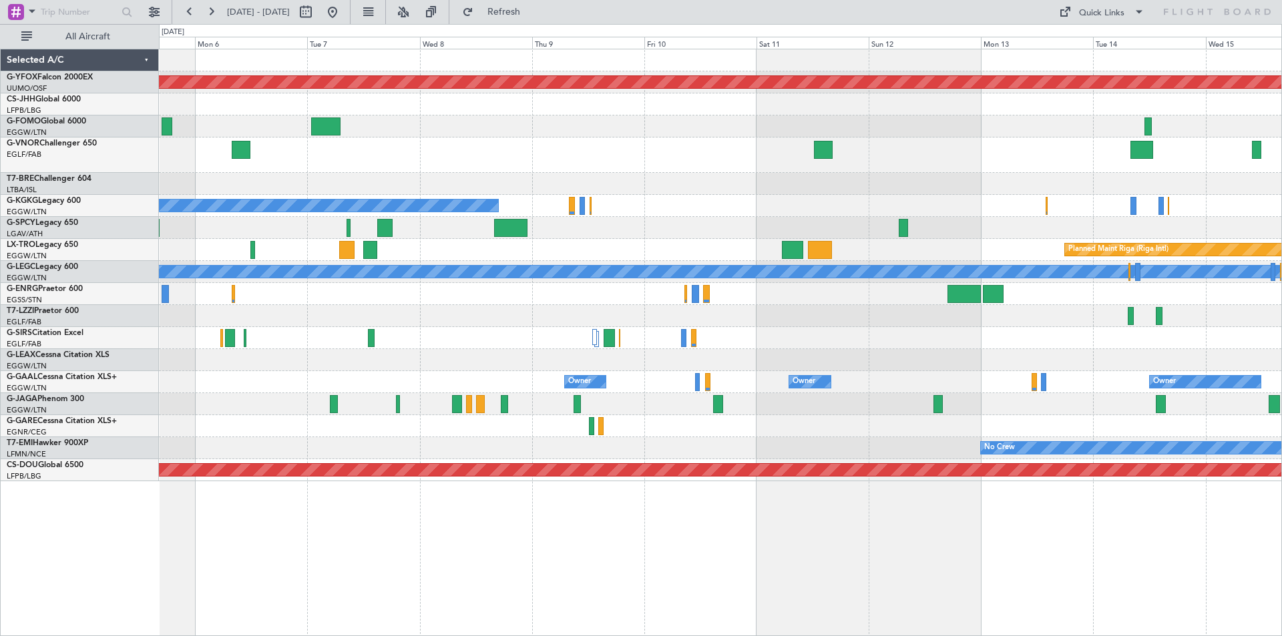
click at [350, 221] on div "AOG Maint Ostafyevo A/C Unavailable Istanbul (Ataturk) Planned Maint Riga (Riga…" at bounding box center [720, 265] width 1122 height 432
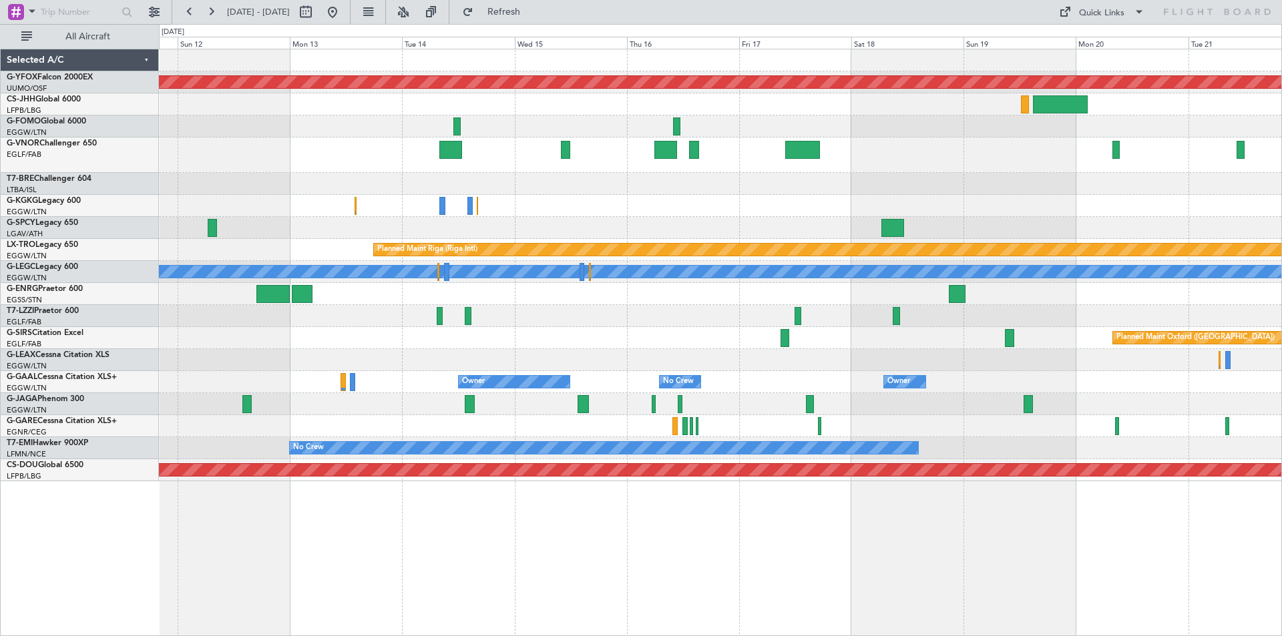
click at [186, 199] on div "AOG Maint Ostafyevo Planned Maint Riga (Riga Intl) A/C Unavailable London (Luto…" at bounding box center [720, 265] width 1122 height 432
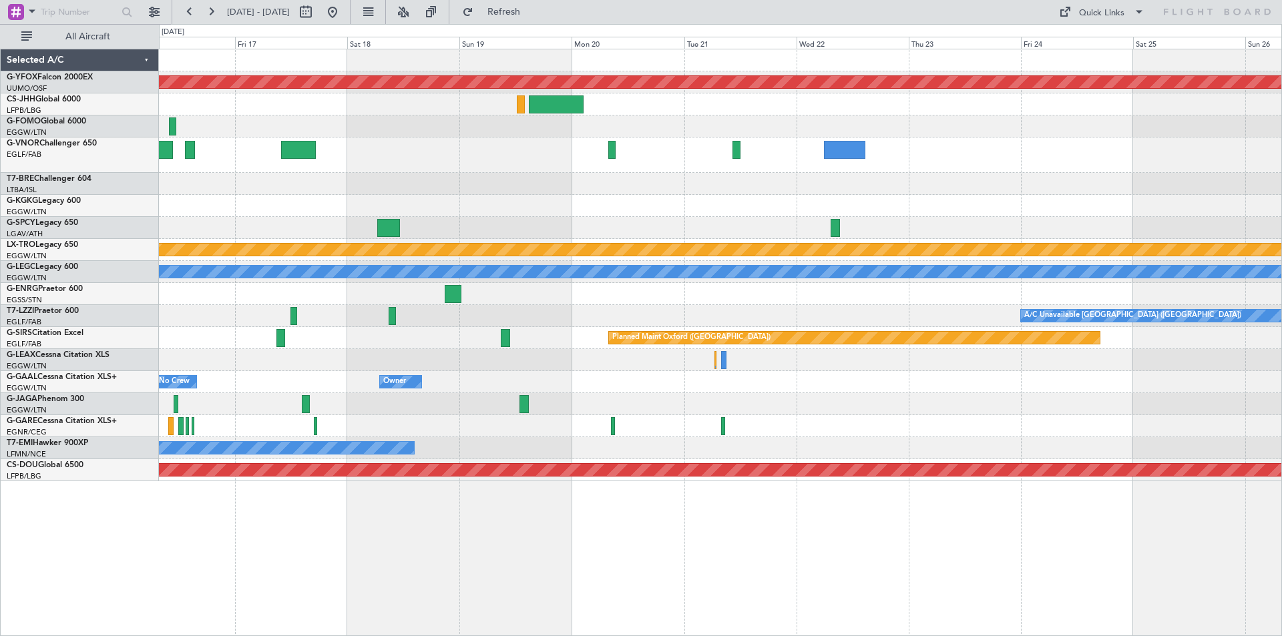
click at [262, 179] on div "AOG Maint Ostafyevo Planned Maint Riga (Riga Intl) A/C Unavailable London (Luto…" at bounding box center [720, 265] width 1122 height 432
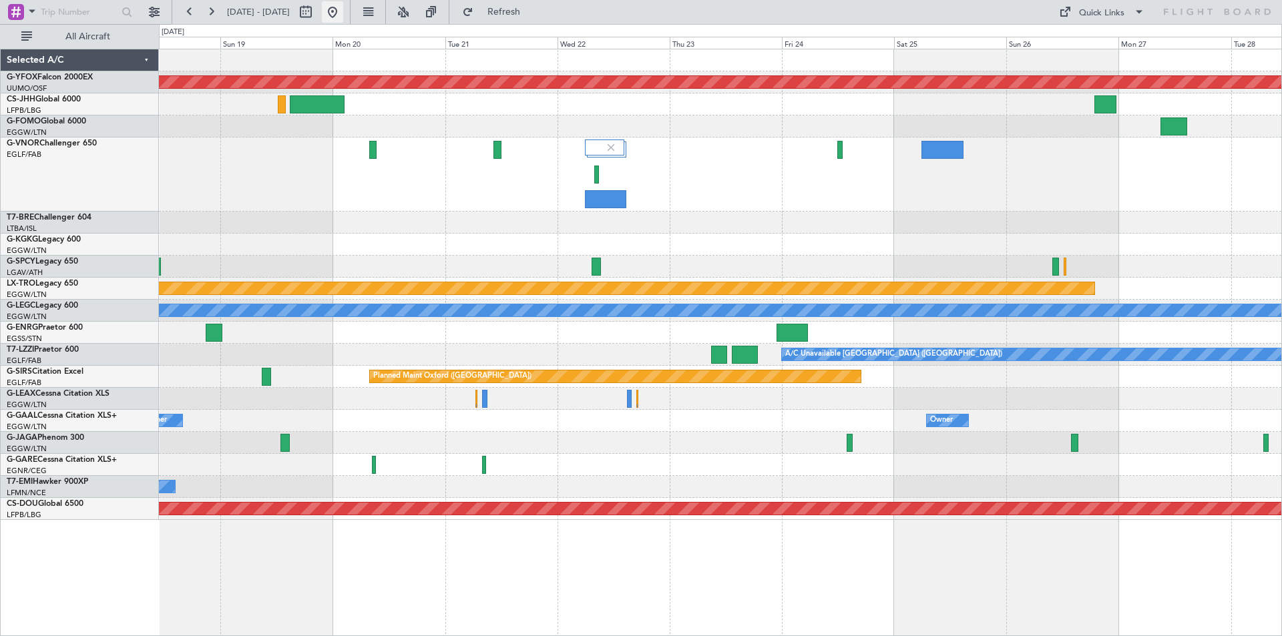
click at [343, 16] on button at bounding box center [332, 11] width 21 height 21
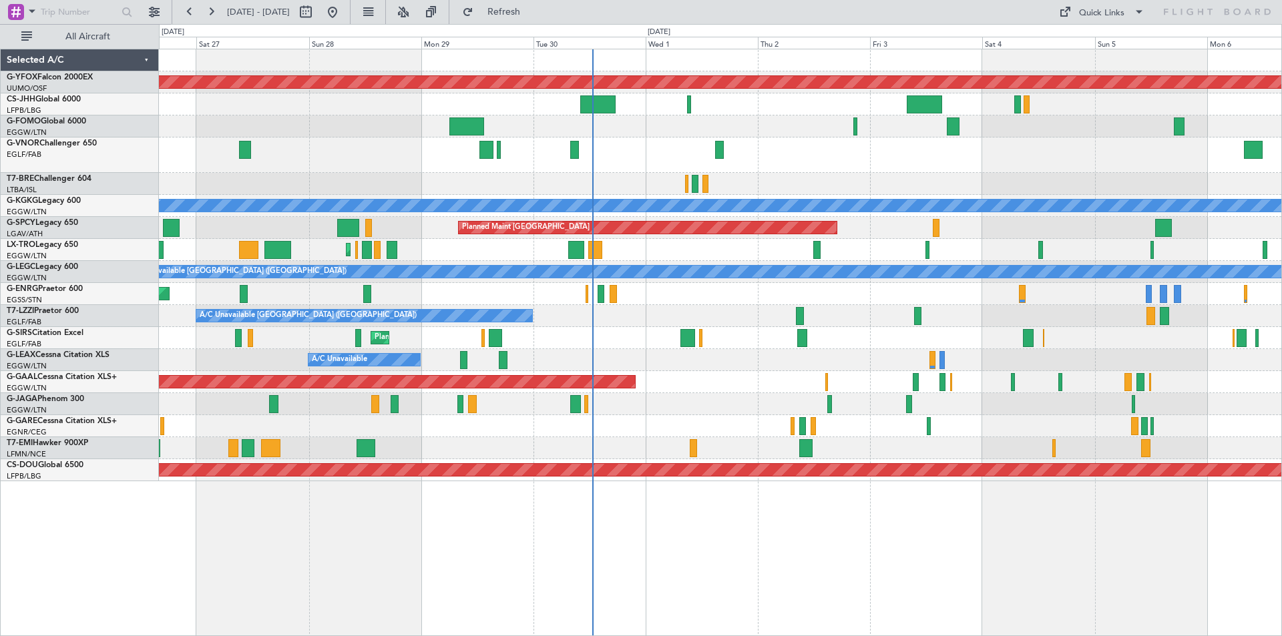
click at [740, 383] on div "AOG Maint Ostafyevo Planned Maint Paris (Le Bourget) Planned Maint London (Luto…" at bounding box center [720, 265] width 1122 height 432
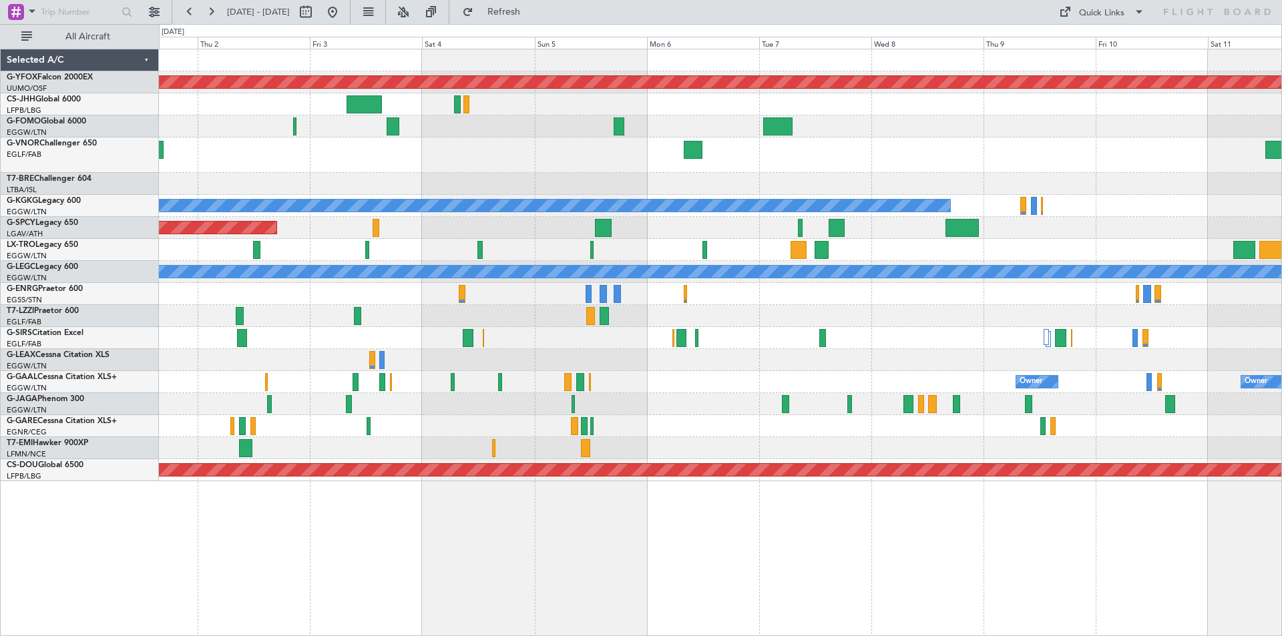
click at [443, 302] on div at bounding box center [720, 294] width 1122 height 22
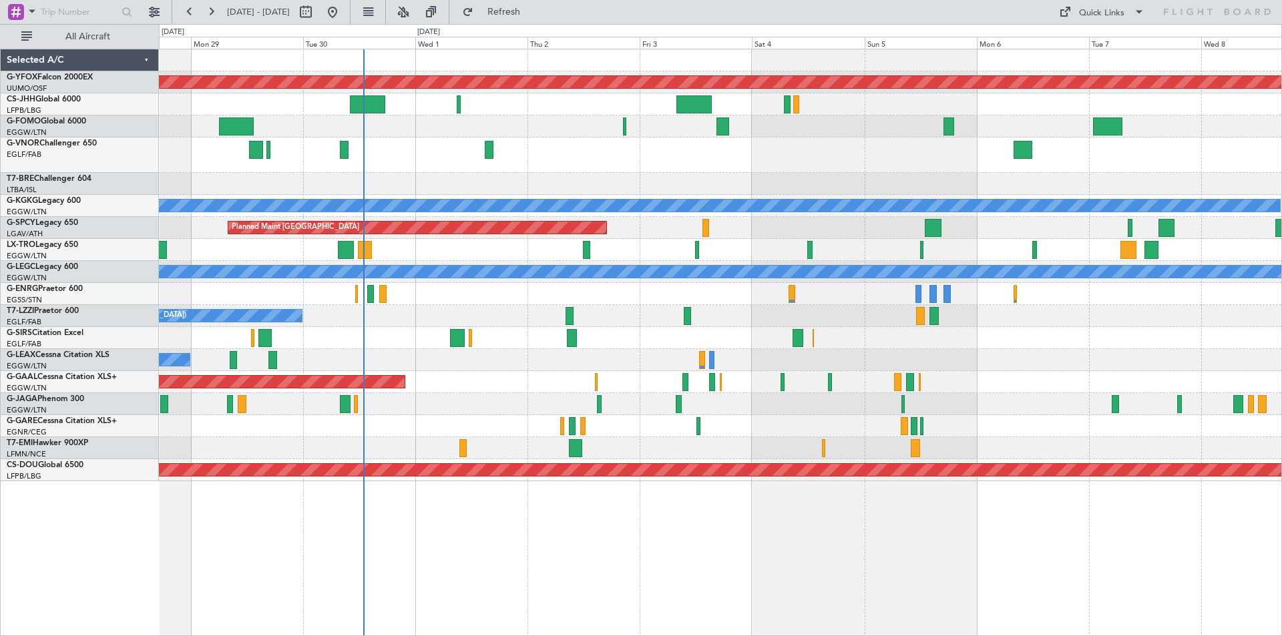
click at [774, 256] on div "AOG Maint Ostafyevo Planned Maint London (Farnborough) A/C Unavailable Istanbul…" at bounding box center [720, 265] width 1122 height 432
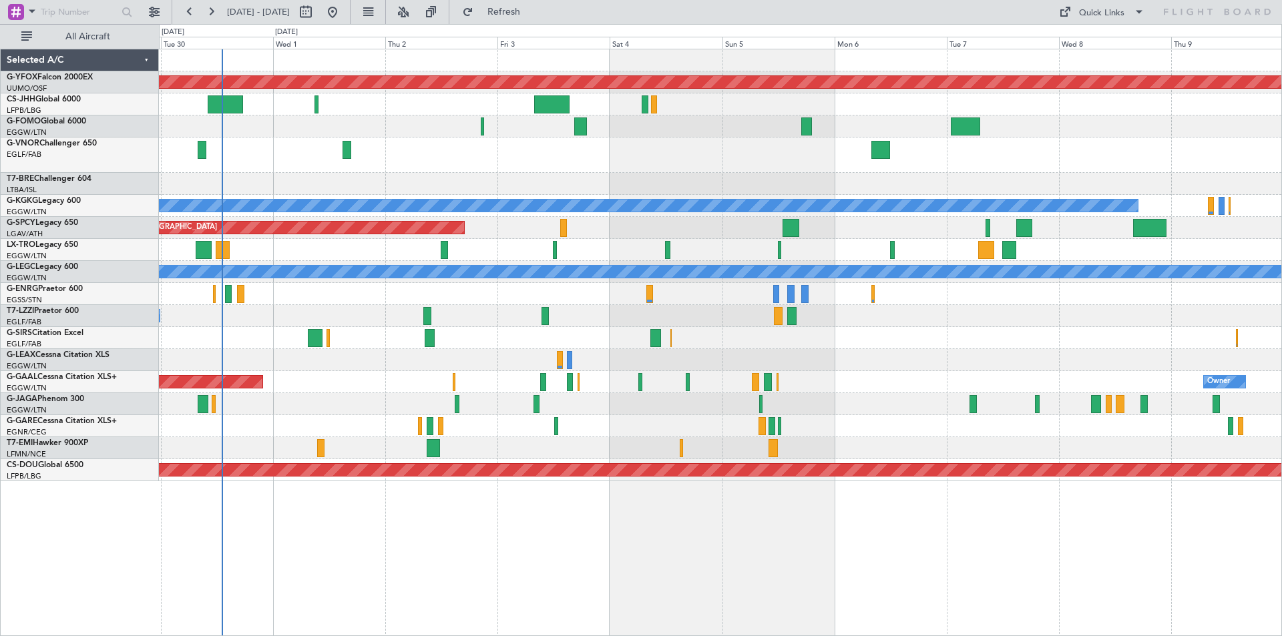
click at [678, 327] on div "A/C Unavailable [GEOGRAPHIC_DATA] ([GEOGRAPHIC_DATA])" at bounding box center [720, 316] width 1122 height 22
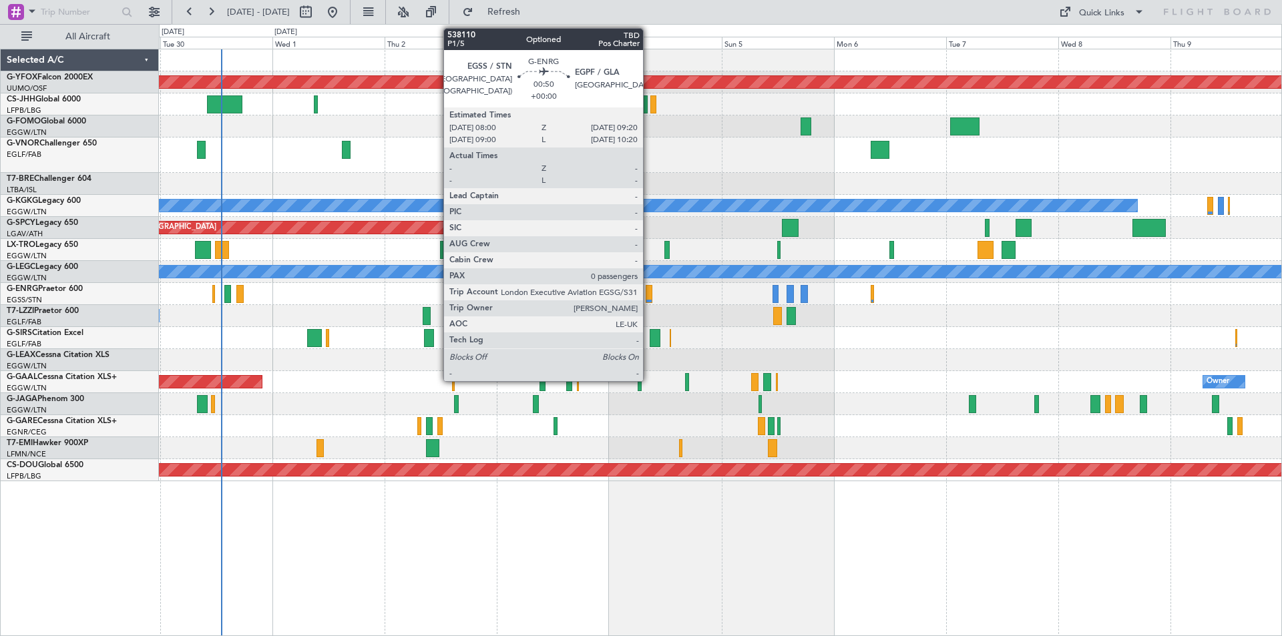
click at [649, 292] on div at bounding box center [649, 294] width 7 height 18
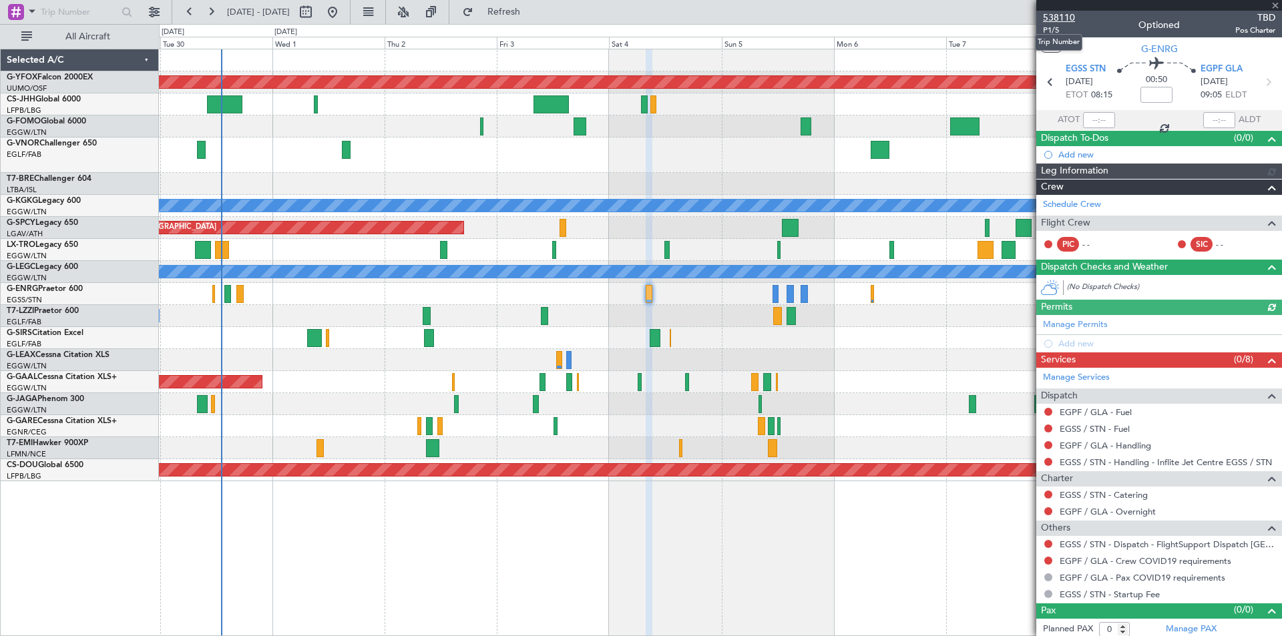
click at [1056, 15] on span "538110" at bounding box center [1059, 18] width 32 height 14
click at [1273, 4] on span at bounding box center [1275, 6] width 13 height 12
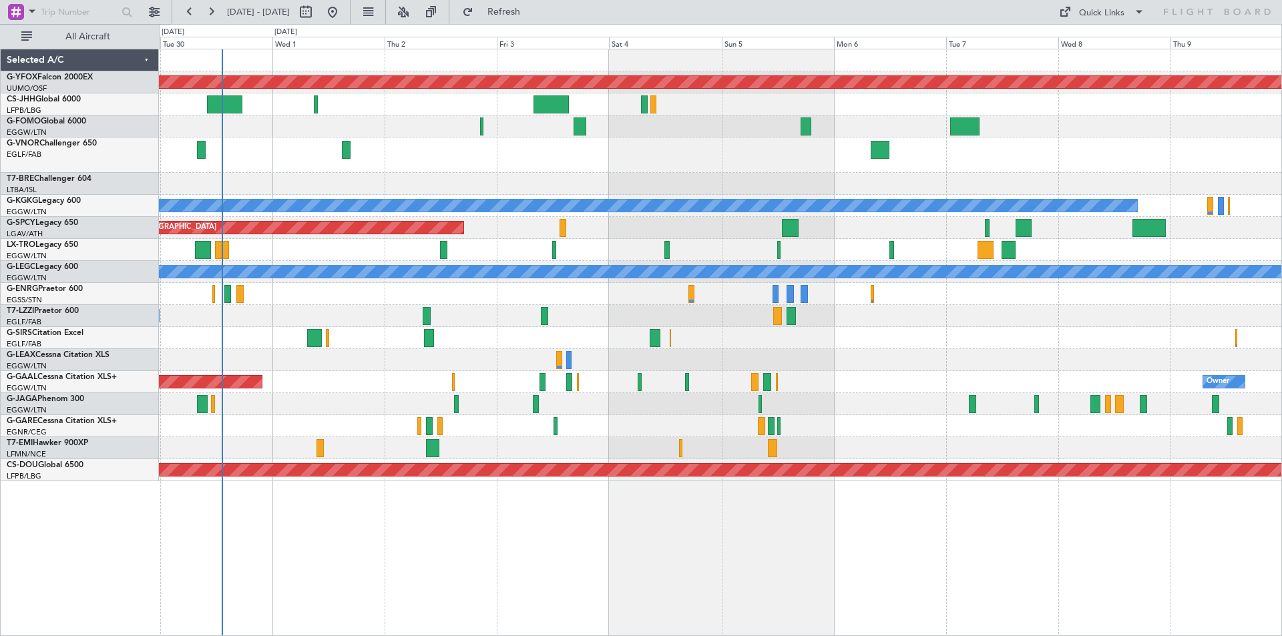
click at [1281, 243] on html "29 Sep 2025 - 09 Oct 2025 Refresh Quick Links All Aircraft AOG Maint Ostafyevo …" at bounding box center [641, 318] width 1282 height 636
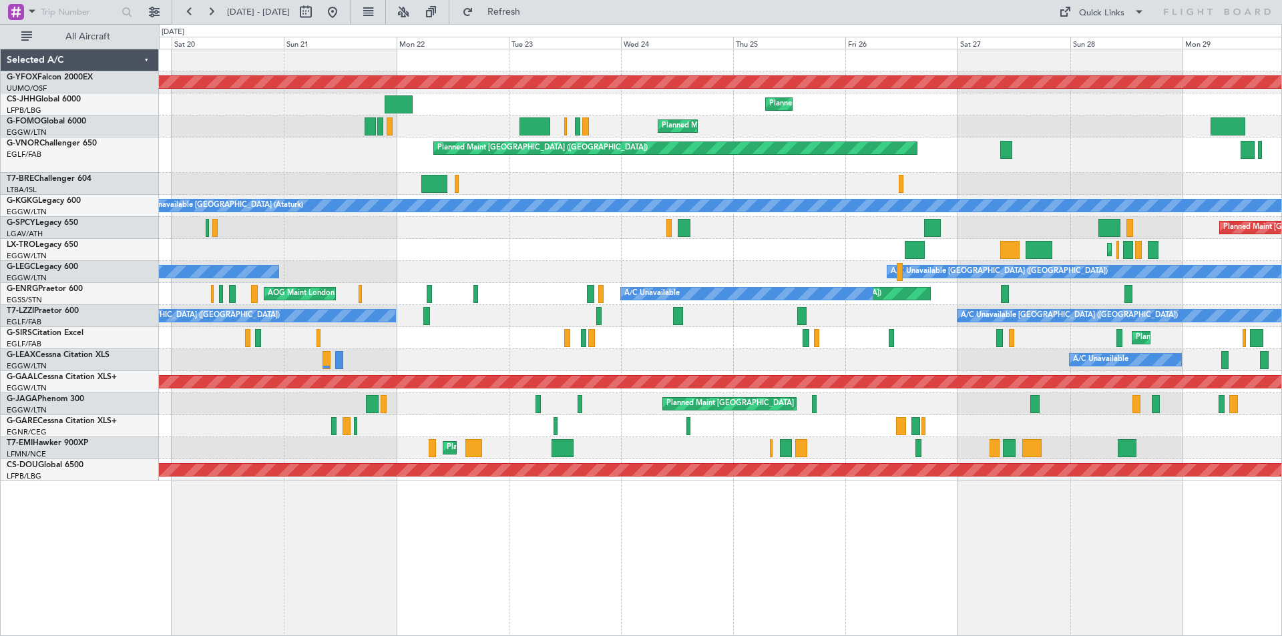
click at [1281, 239] on html "29 Sep 2025 - 09 Oct 2025 Refresh Quick Links All Aircraft AOG Maint Ostafyevo …" at bounding box center [641, 318] width 1282 height 636
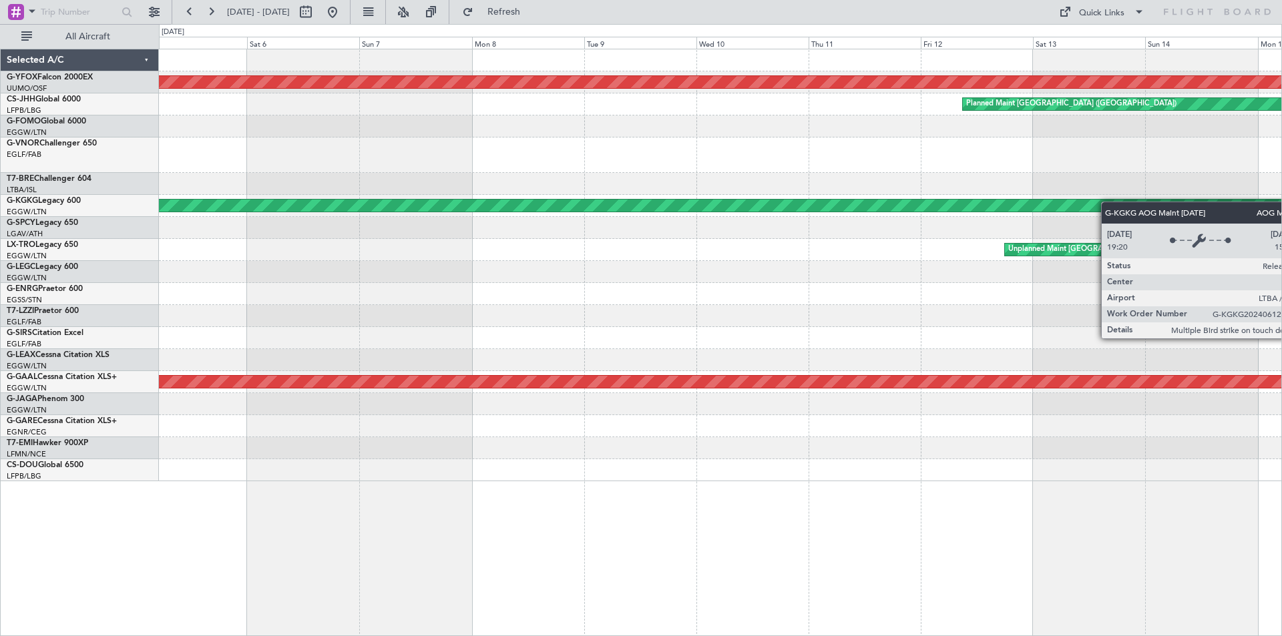
click at [1114, 203] on div "AOG Maint Ostafyevo Owner Planned Maint Paris (Le Bourget) AOG Maint Istanbul (…" at bounding box center [720, 265] width 1122 height 432
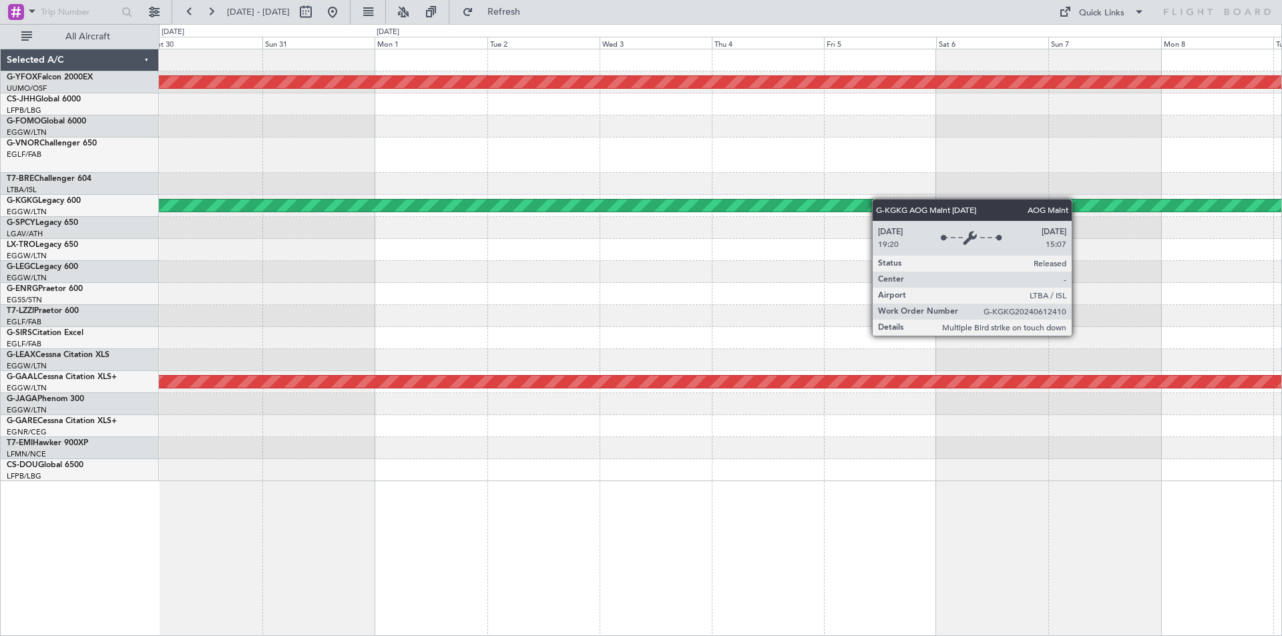
click at [974, 204] on div "AOG Maint Ostafyevo AOG Maint Istanbul (Ataturk) Planned Maint Dusseldorf" at bounding box center [720, 265] width 1122 height 432
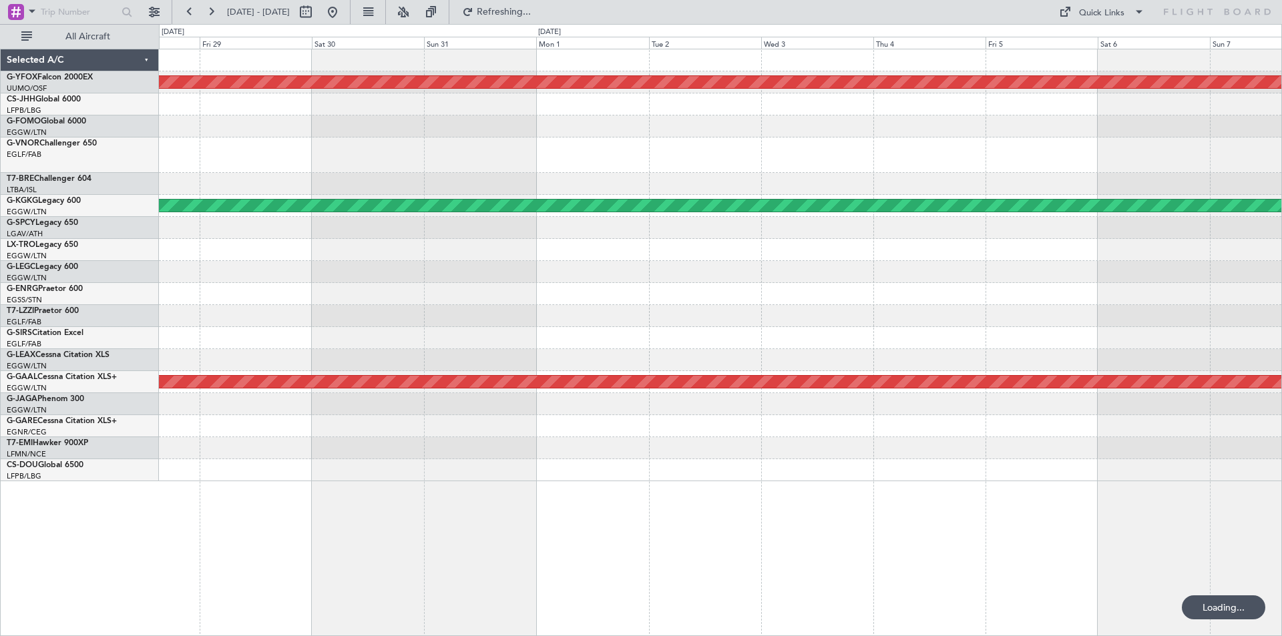
click at [901, 226] on div at bounding box center [720, 228] width 1122 height 22
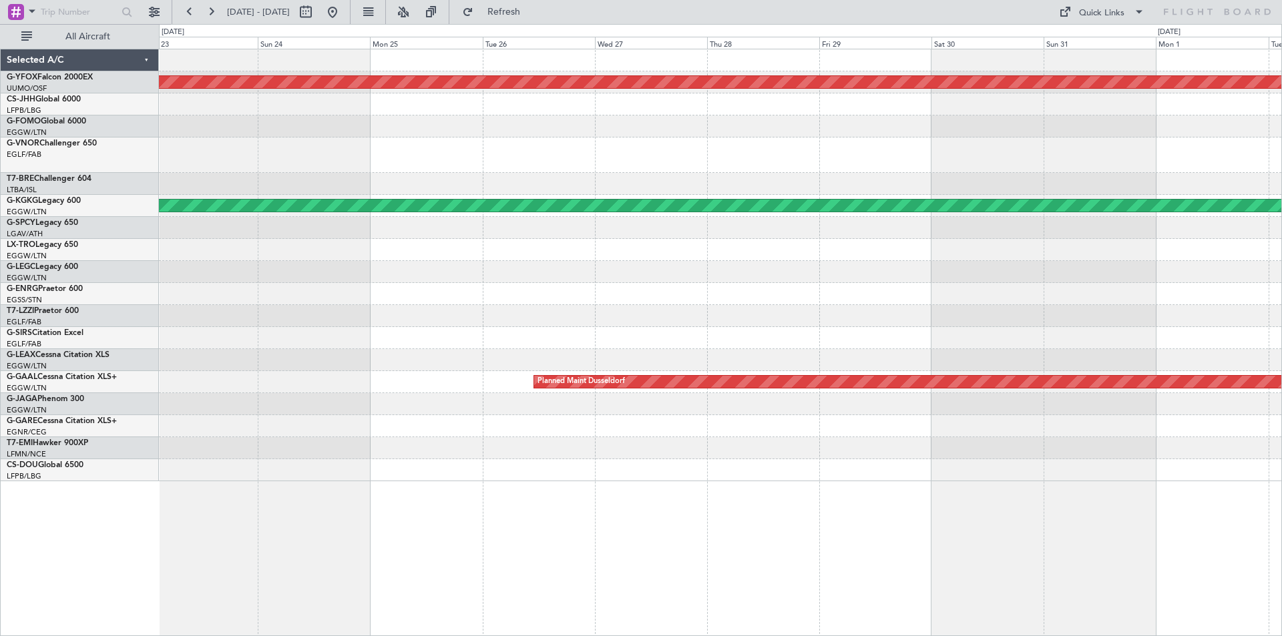
click at [1271, 281] on div "AOG Maint Ostafyevo AOG Maint Istanbul (Ataturk) Planned Maint Dusseldorf" at bounding box center [720, 265] width 1122 height 432
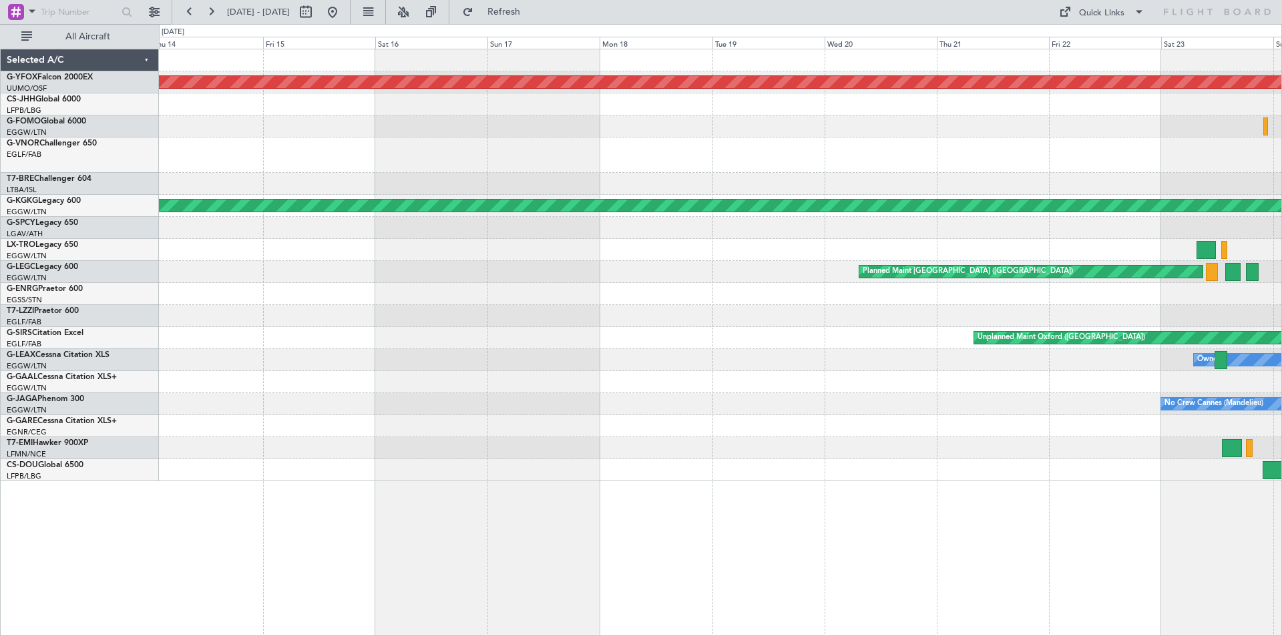
click at [1064, 283] on div "AOG Maint Ostafyevo Planned Maint Warsaw (Modlin) AOG Maint Istanbul (Ataturk) …" at bounding box center [720, 265] width 1122 height 432
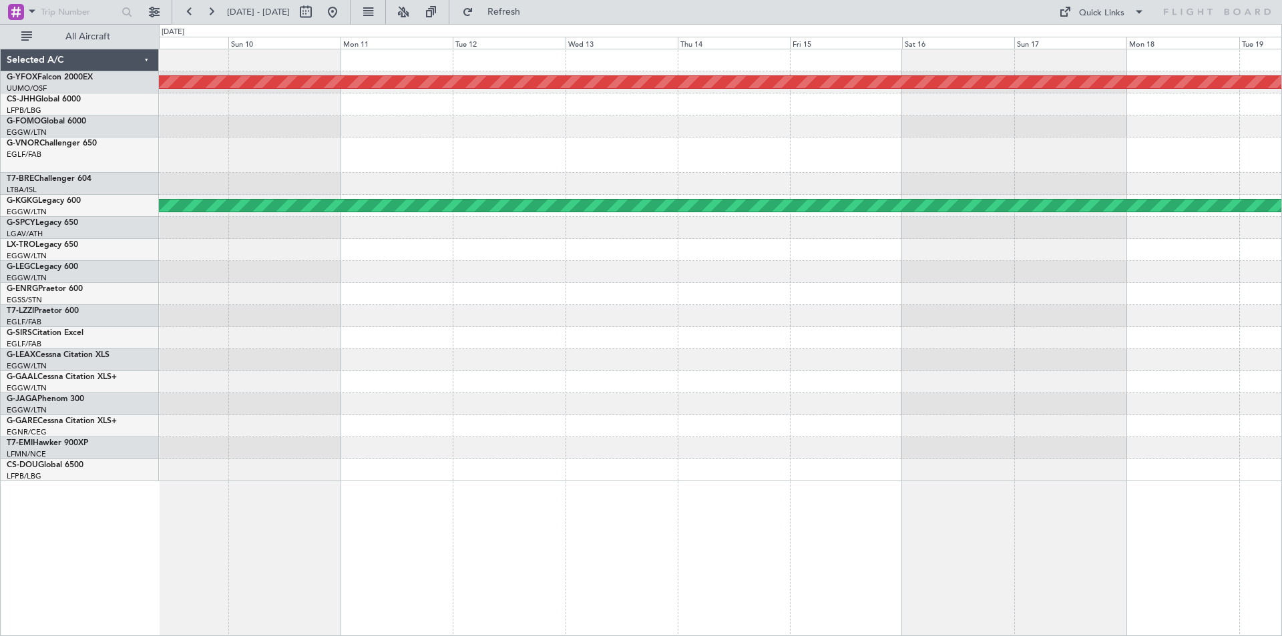
click at [1089, 266] on div "AOG Maint Ostafyevo AOG Maint Istanbul (Ataturk) Planned Maint London (Luton) U…" at bounding box center [720, 265] width 1122 height 432
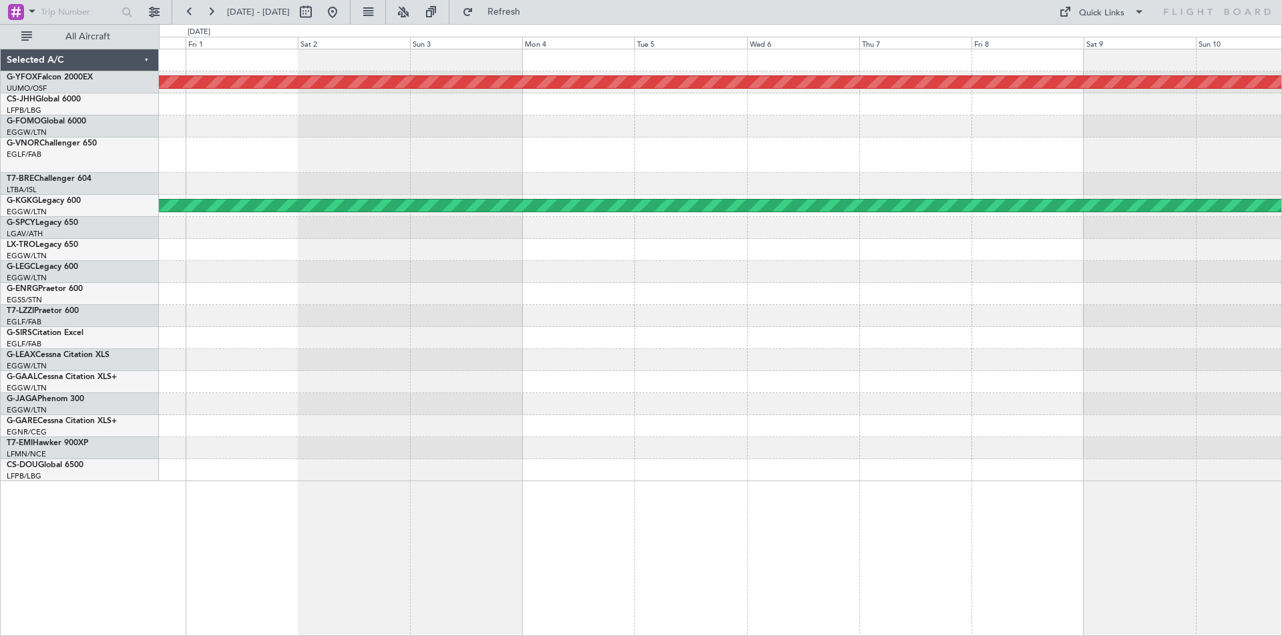
click at [1005, 248] on div "AOG Maint Ostafyevo AOG Maint Istanbul (Ataturk)" at bounding box center [720, 265] width 1122 height 432
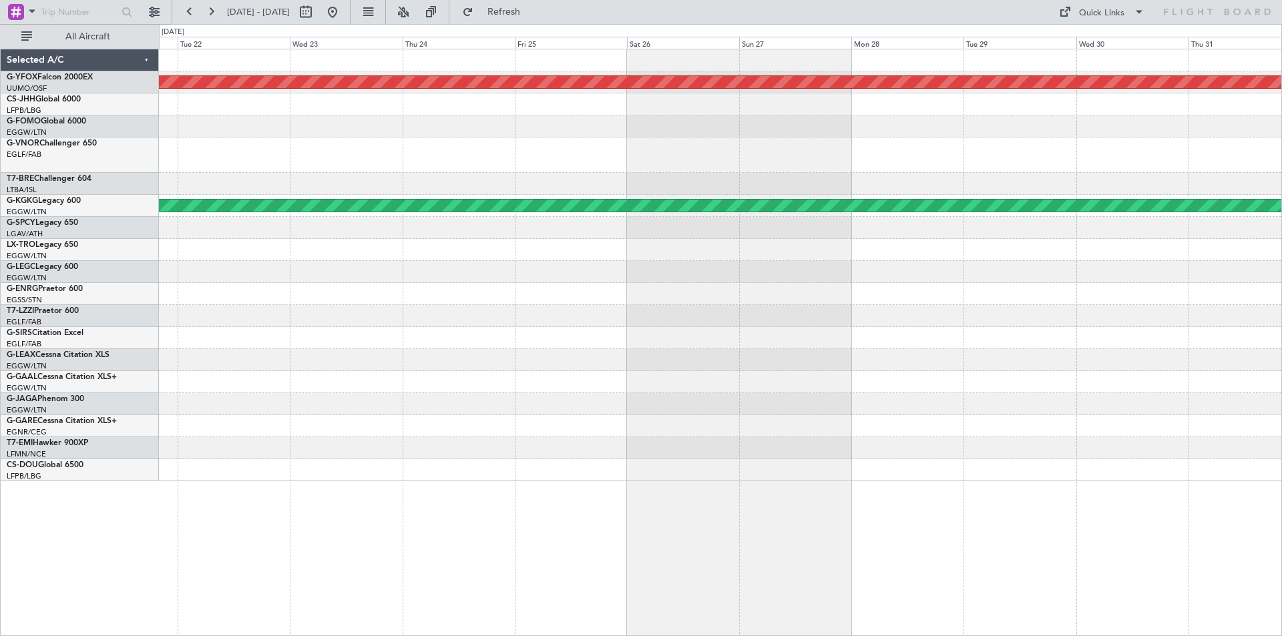
click at [1016, 286] on div "AOG Maint Ostafyevo AOG Maint Istanbul (Ataturk)" at bounding box center [720, 265] width 1122 height 432
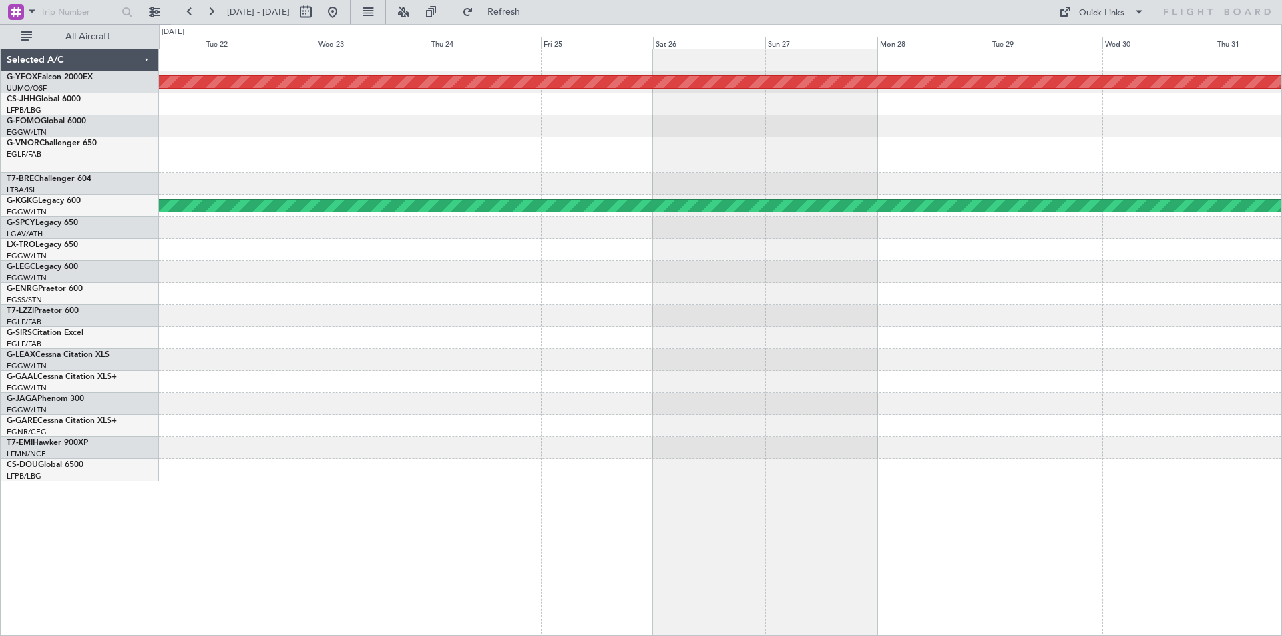
click at [866, 275] on div "AOG Maint Ostafyevo AOG Maint Istanbul (Ataturk)" at bounding box center [720, 265] width 1122 height 432
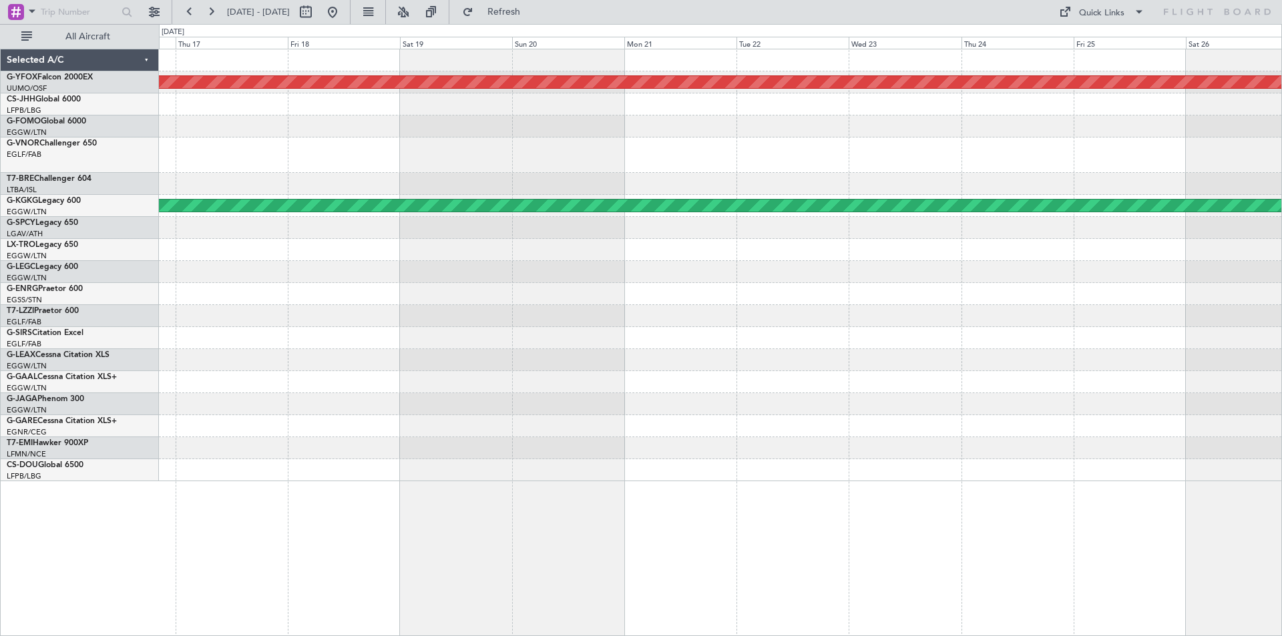
click at [841, 252] on div "AOG Maint Ostafyevo AOG Maint Istanbul (Ataturk)" at bounding box center [720, 265] width 1122 height 432
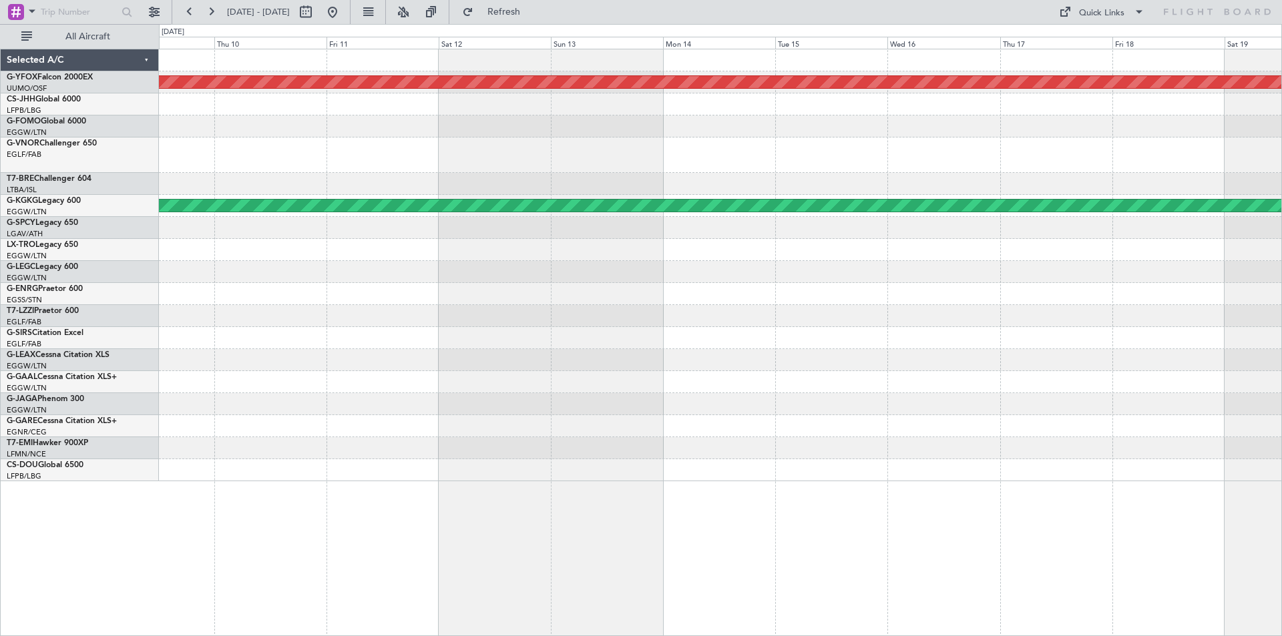
click at [796, 263] on div "AOG Maint Ostafyevo AOG Maint Istanbul (Ataturk)" at bounding box center [720, 265] width 1122 height 432
click at [799, 224] on div at bounding box center [720, 228] width 1122 height 22
click at [804, 187] on div at bounding box center [720, 184] width 1122 height 22
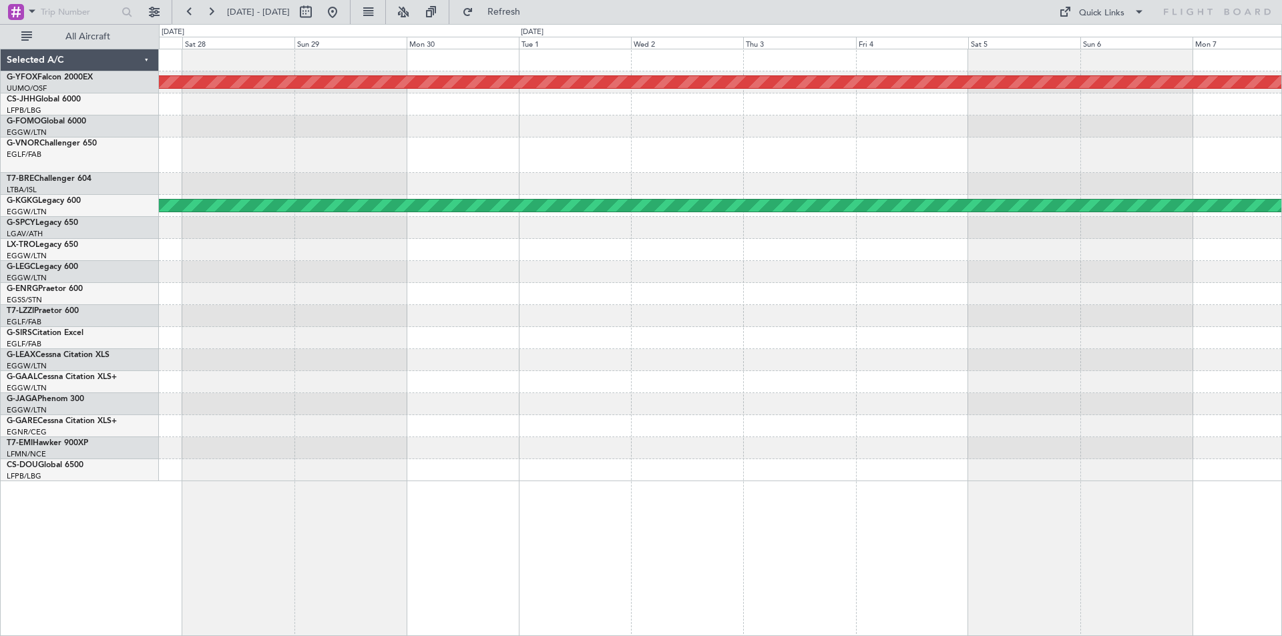
click at [764, 200] on div "AOG Maint Ostafyevo AOG Maint Istanbul (Ataturk)" at bounding box center [720, 265] width 1122 height 432
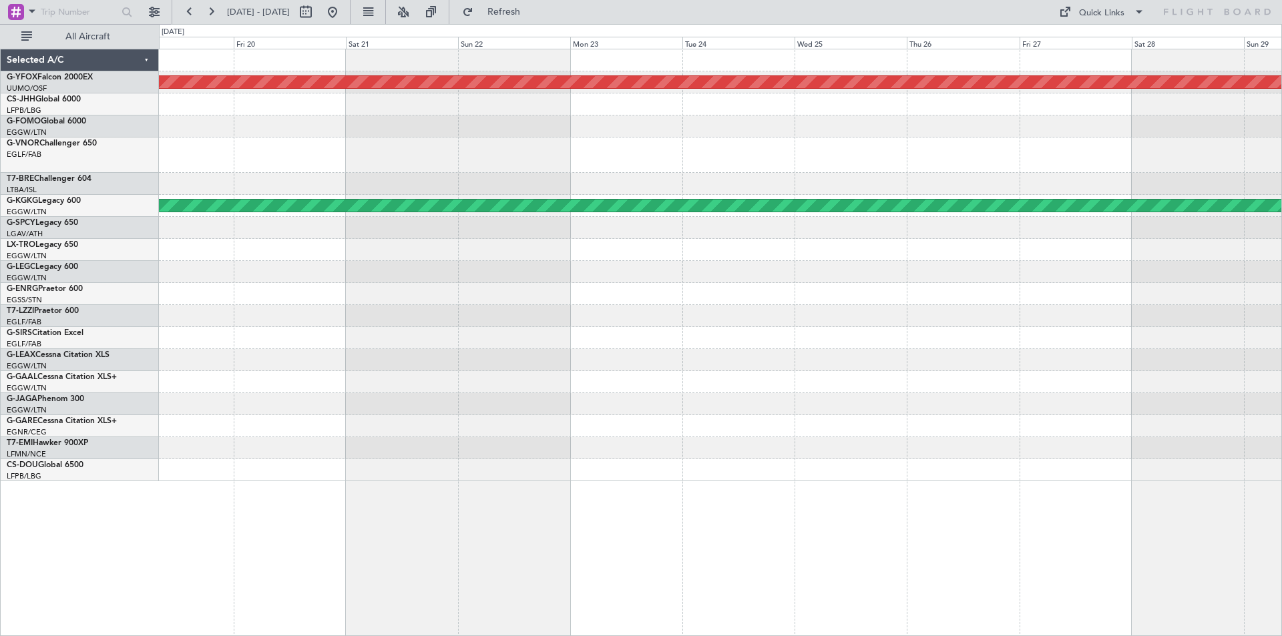
click at [750, 218] on div "AOG Maint Ostafyevo AOG Maint Istanbul (Ataturk) Selected A/C G-YFOX Falcon 200…" at bounding box center [641, 330] width 1282 height 612
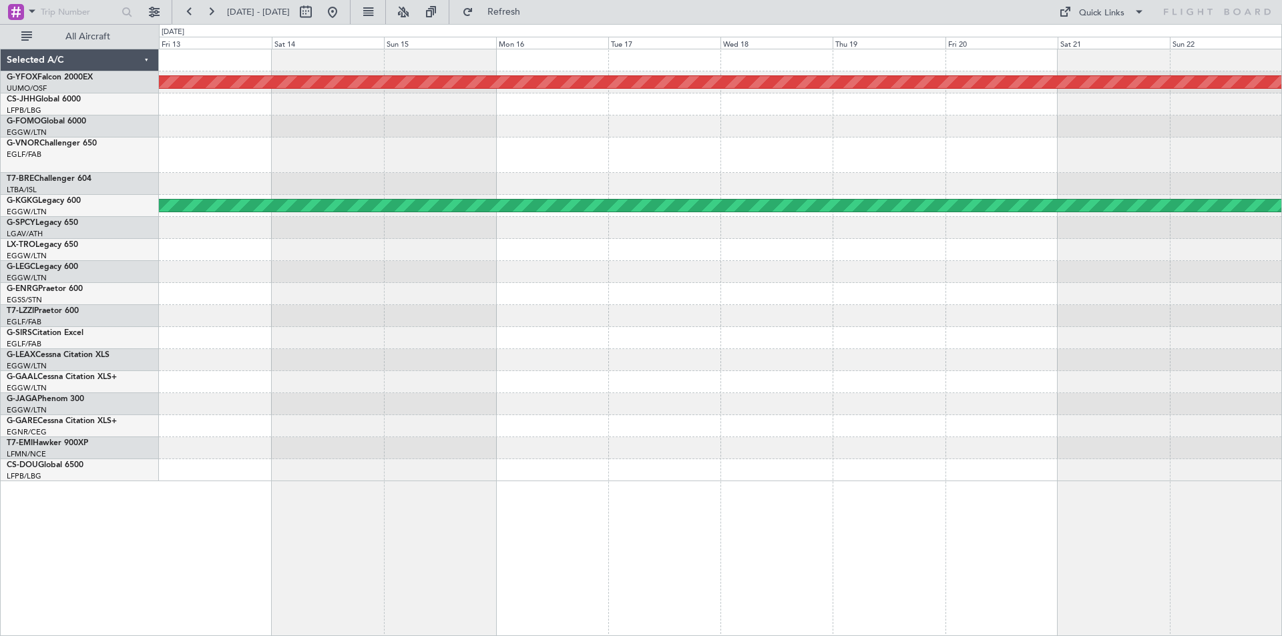
click at [776, 217] on div "AOG Maint Ostafyevo AOG Maint Istanbul (Ataturk)" at bounding box center [720, 265] width 1122 height 432
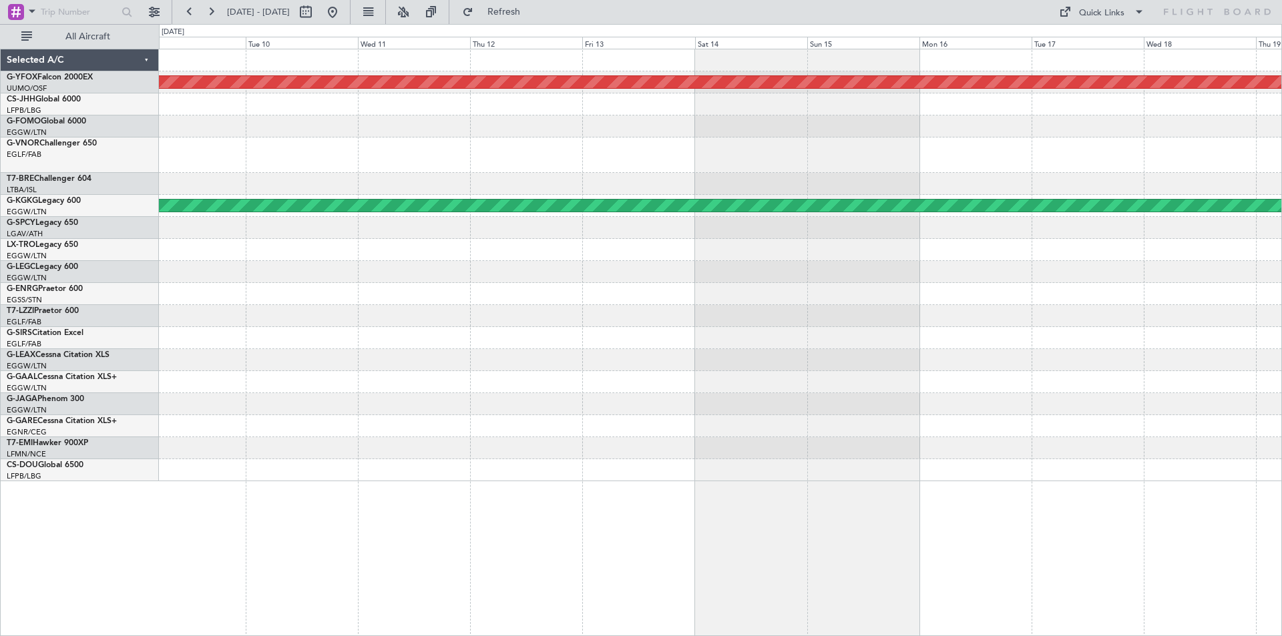
click at [787, 180] on div "AOG Maint Ostafyevo AOG Maint Istanbul (Ataturk) Selected A/C G-YFOX Falcon 200…" at bounding box center [641, 330] width 1282 height 612
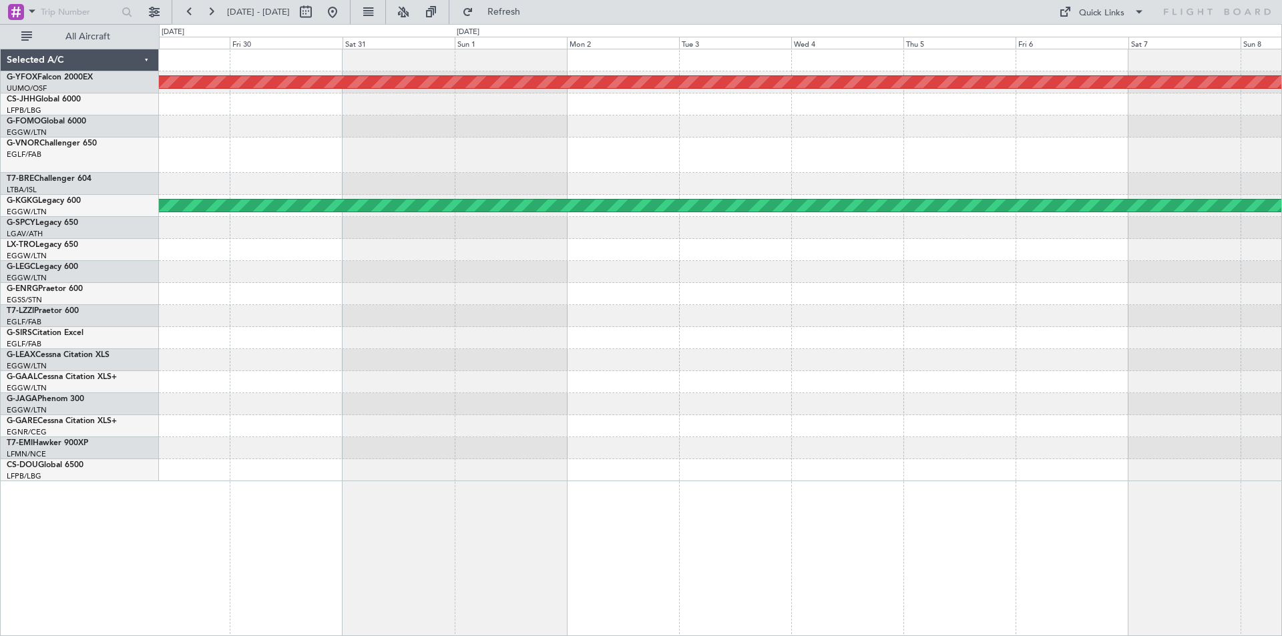
click at [761, 180] on div "AOG Maint Ostafyevo AOG Maint Istanbul (Ataturk)" at bounding box center [720, 265] width 1122 height 432
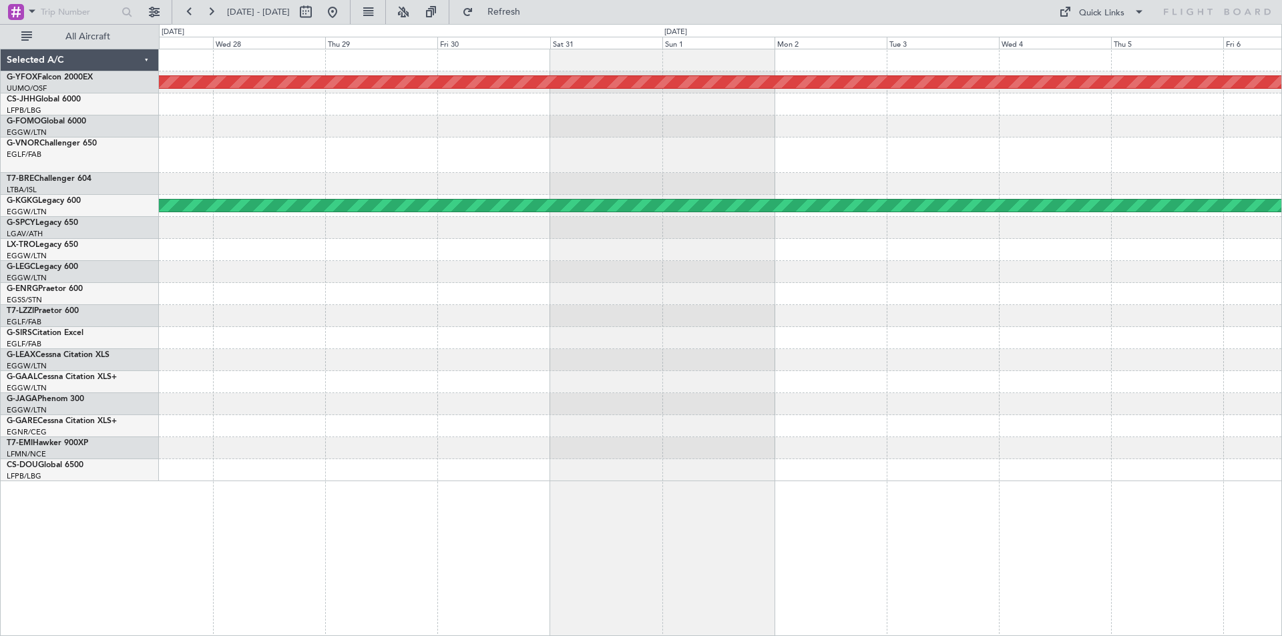
click at [618, 154] on div "AOG Maint Ostafyevo AOG Maint Istanbul (Ataturk) Selected A/C G-YFOX Falcon 200…" at bounding box center [641, 330] width 1282 height 612
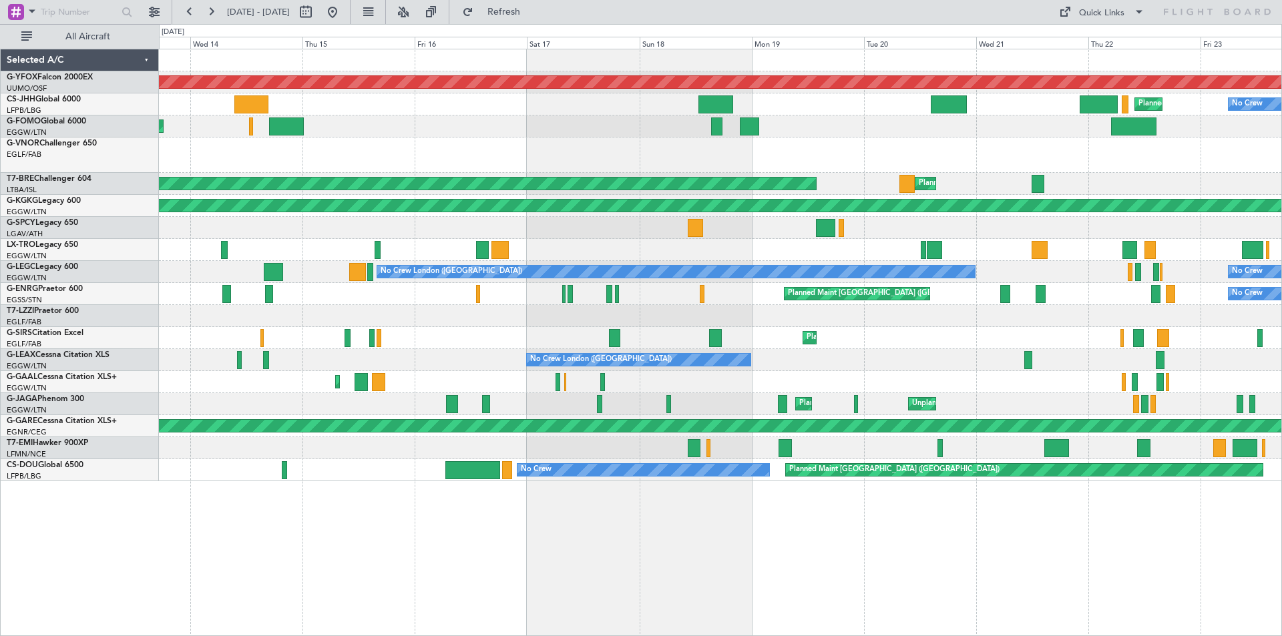
click at [665, 144] on div at bounding box center [720, 155] width 1122 height 35
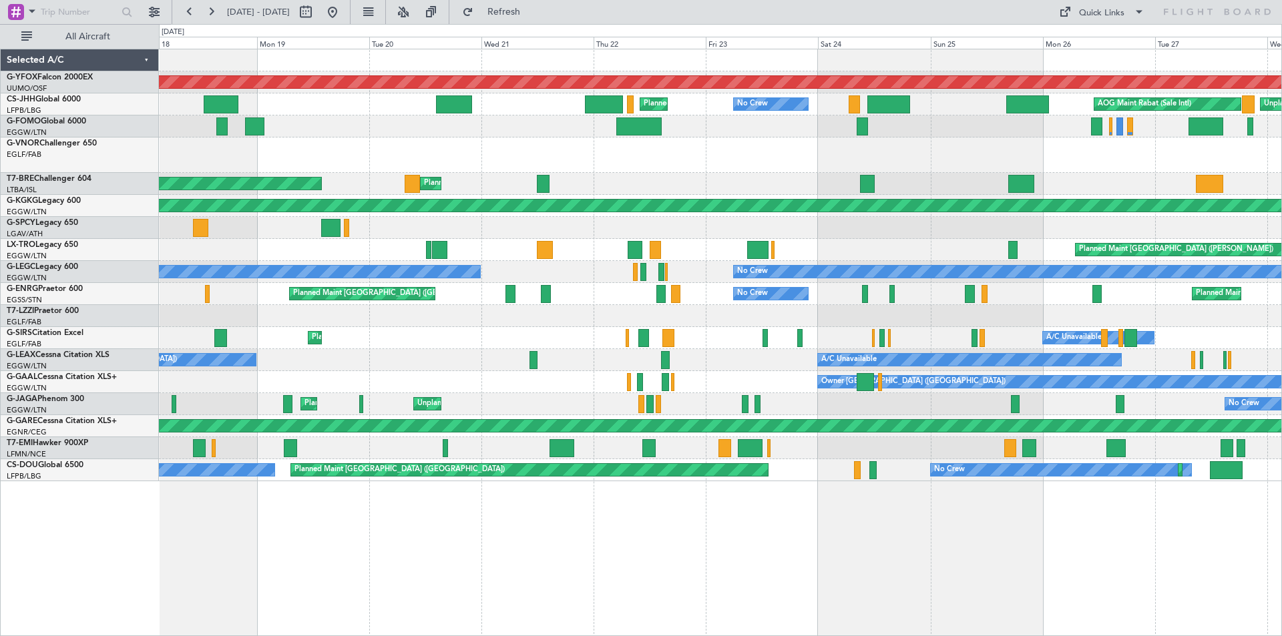
click at [373, 260] on div "Planned Maint Prague (Vaclav Havel)" at bounding box center [720, 250] width 1122 height 22
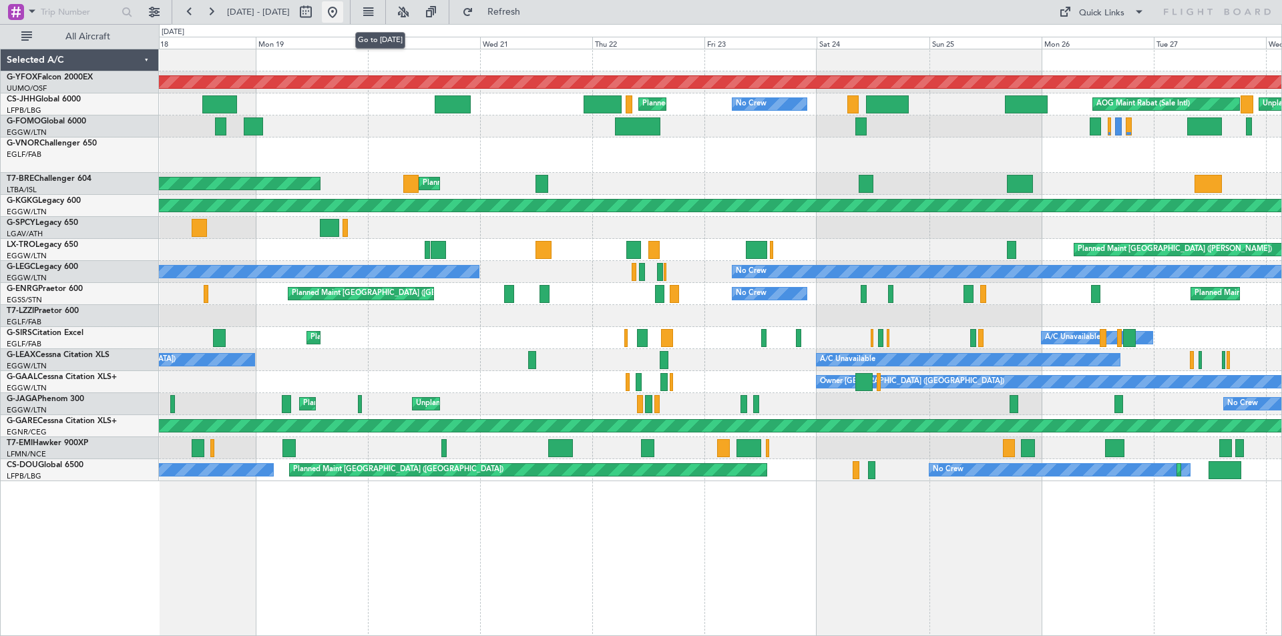
click at [343, 8] on button at bounding box center [332, 11] width 21 height 21
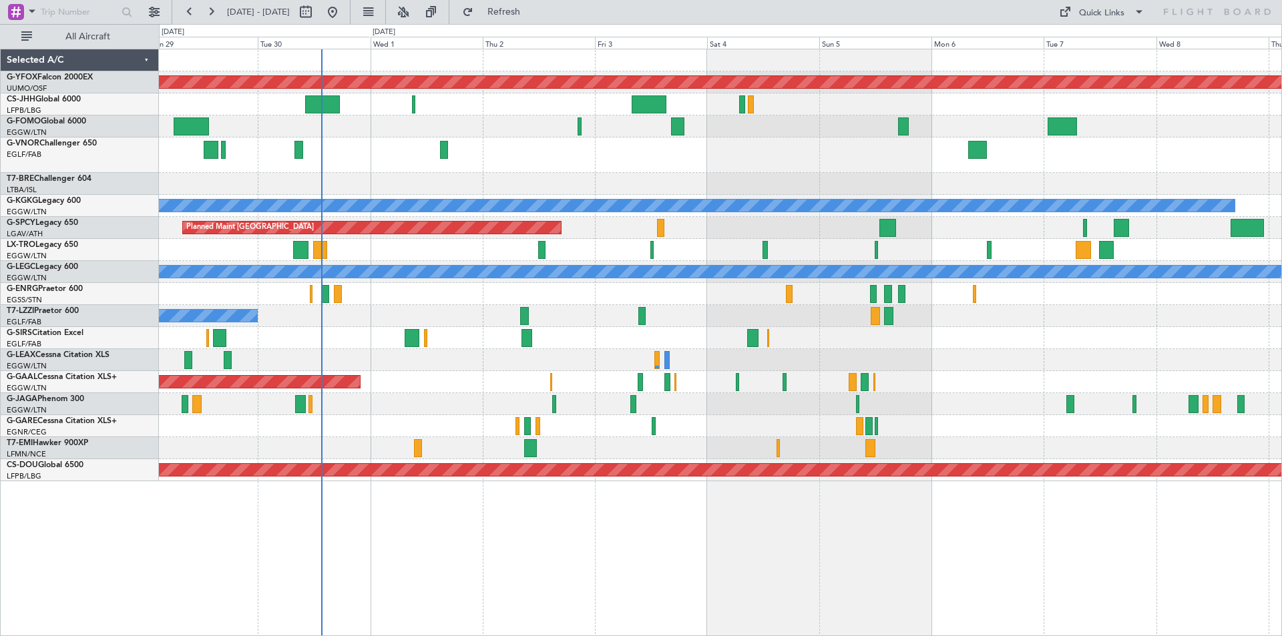
click at [617, 293] on div "Unplanned Maint [GEOGRAPHIC_DATA] ([GEOGRAPHIC_DATA])" at bounding box center [720, 294] width 1122 height 22
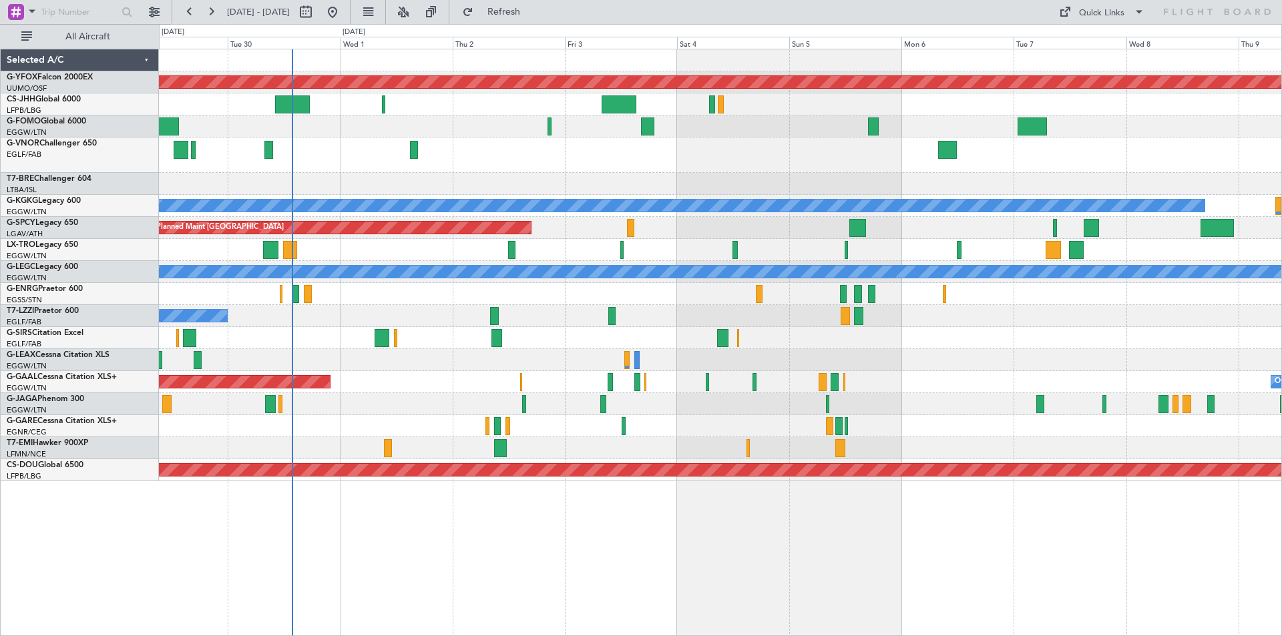
click at [771, 180] on div at bounding box center [720, 184] width 1122 height 22
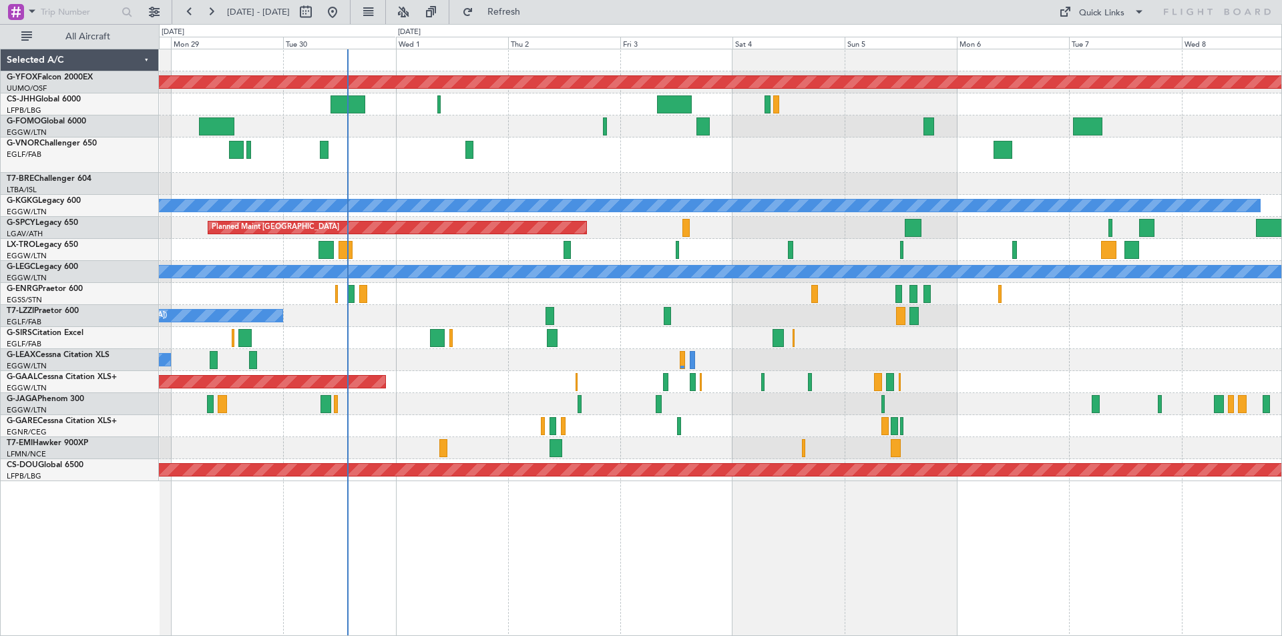
click at [887, 292] on div "AOG Maint Ostafyevo Planned Maint London (Farnborough) A/C Unavailable Istanbul…" at bounding box center [720, 265] width 1122 height 432
